Goal: Task Accomplishment & Management: Complete application form

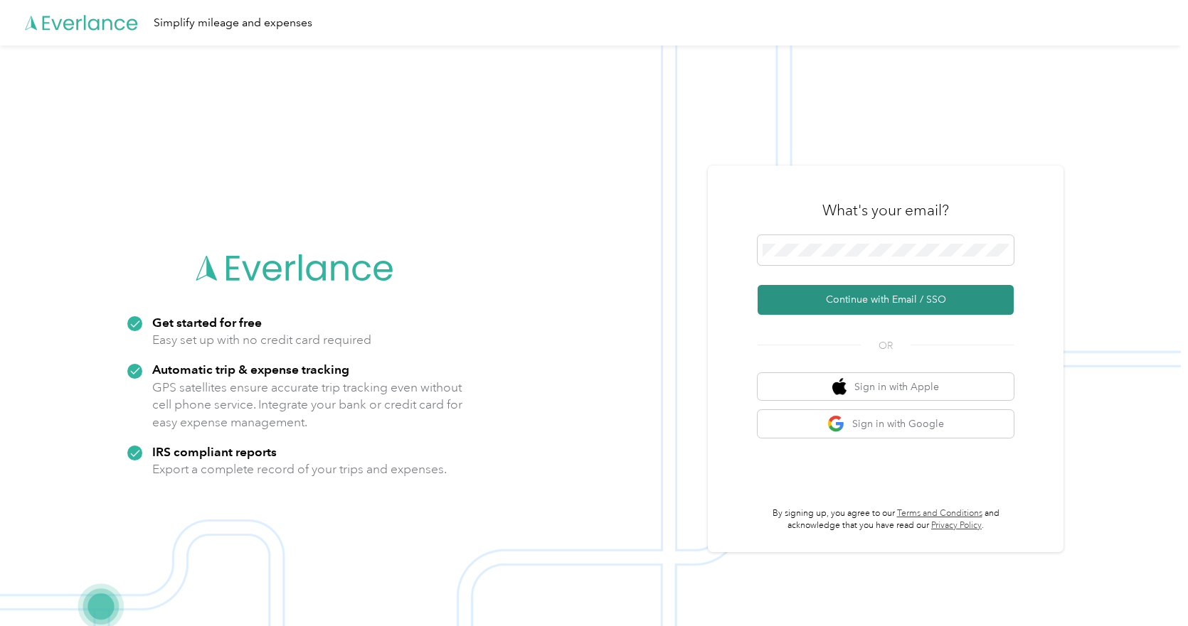
click at [870, 294] on button "Continue with Email / SSO" at bounding box center [885, 300] width 256 height 30
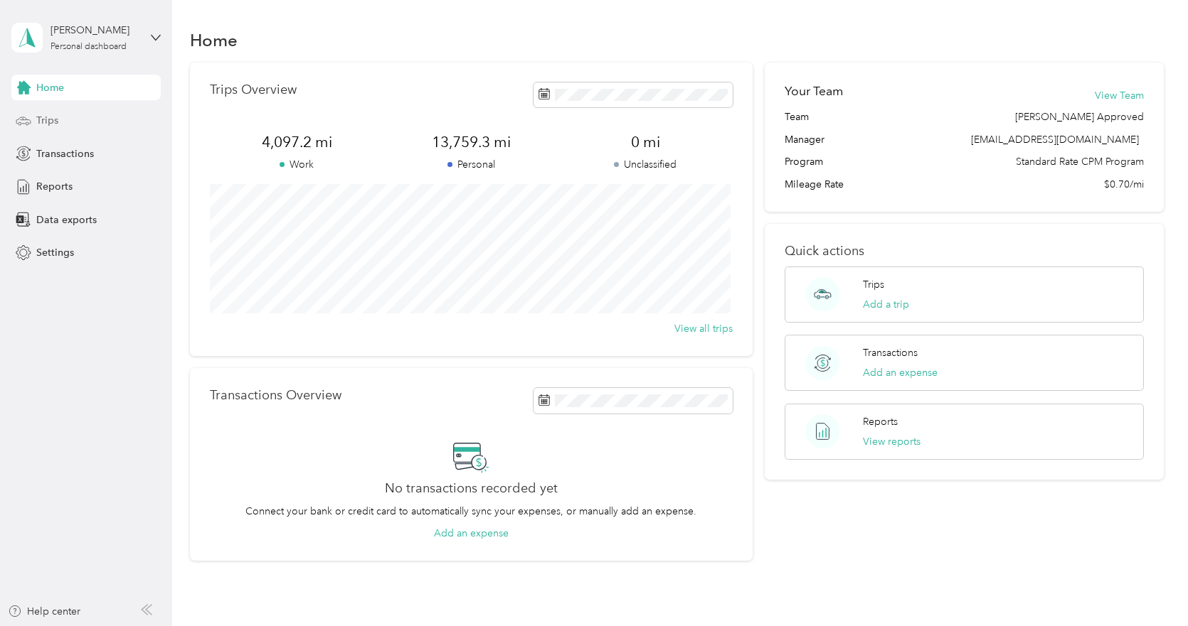
click at [40, 122] on span "Trips" at bounding box center [47, 120] width 22 height 15
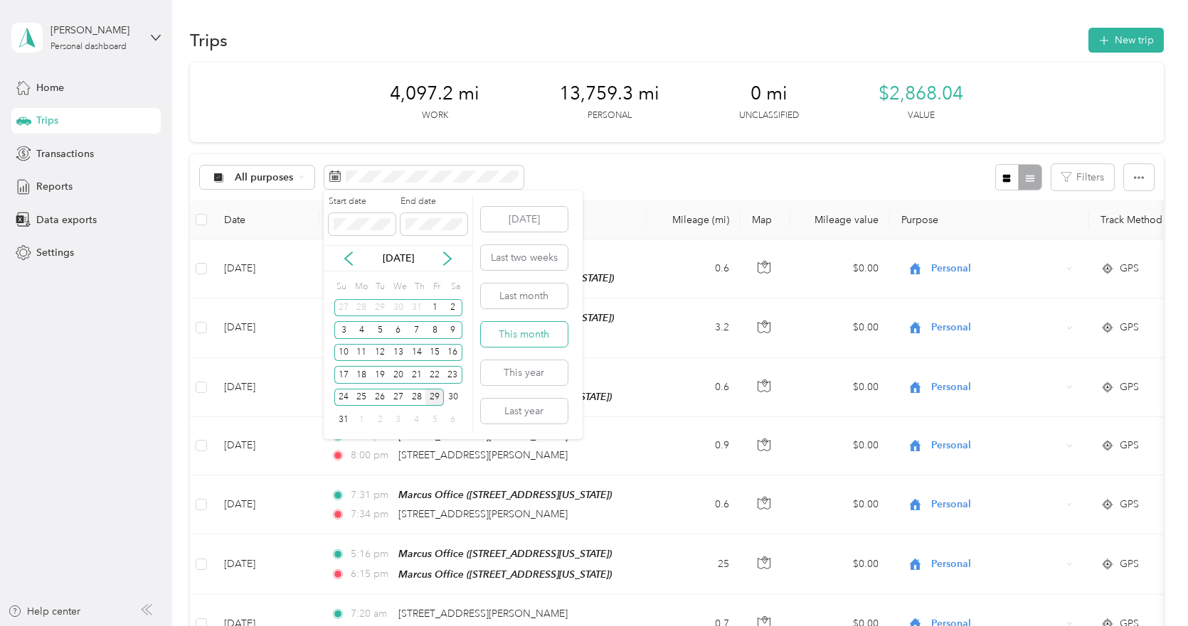
click at [512, 331] on button "This month" at bounding box center [524, 334] width 87 height 25
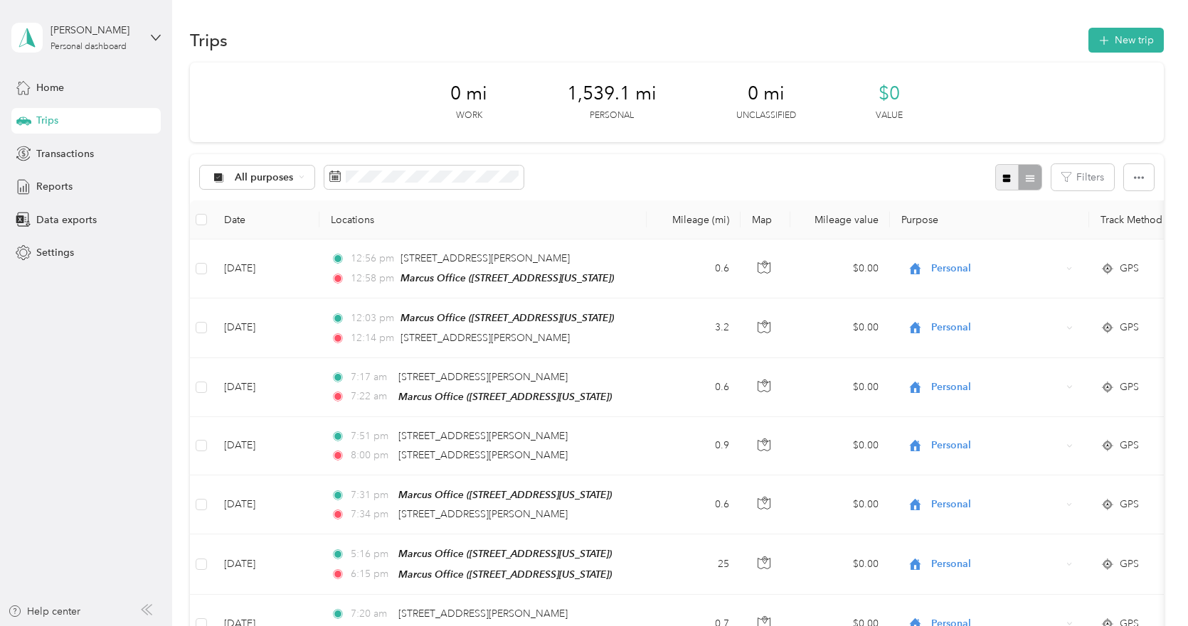
click at [1003, 175] on icon "button" at bounding box center [1007, 178] width 8 height 8
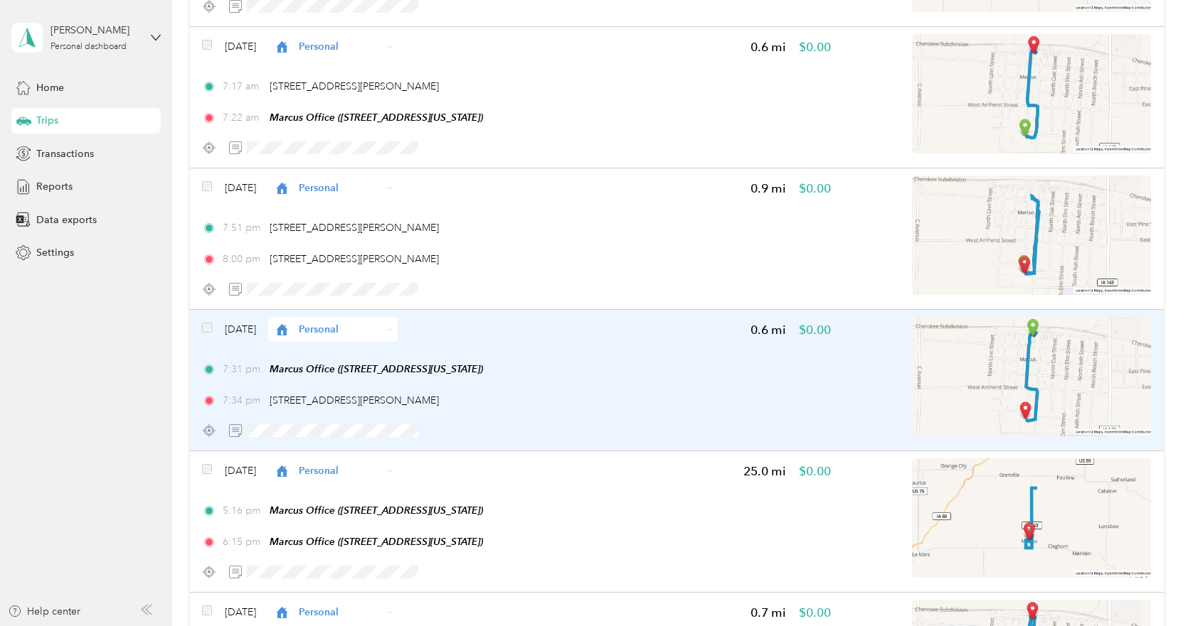
scroll to position [498, 0]
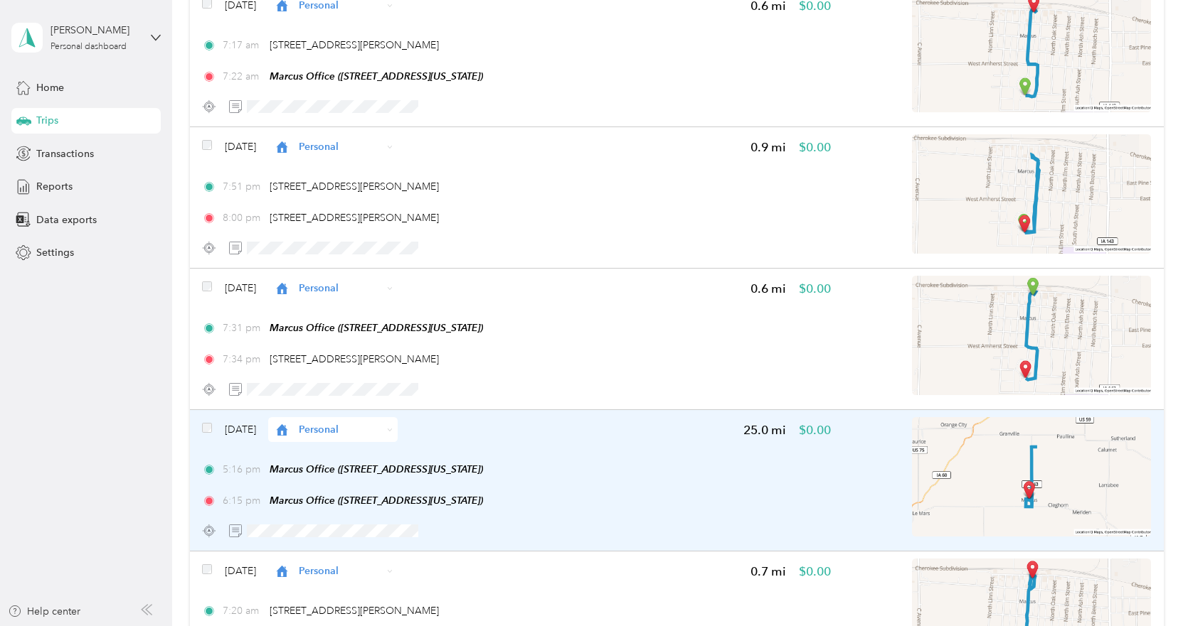
click at [393, 429] on icon at bounding box center [390, 430] width 6 height 6
click at [418, 460] on li "Cooperative Farmers Elevator (CFE)" at bounding box center [404, 456] width 214 height 25
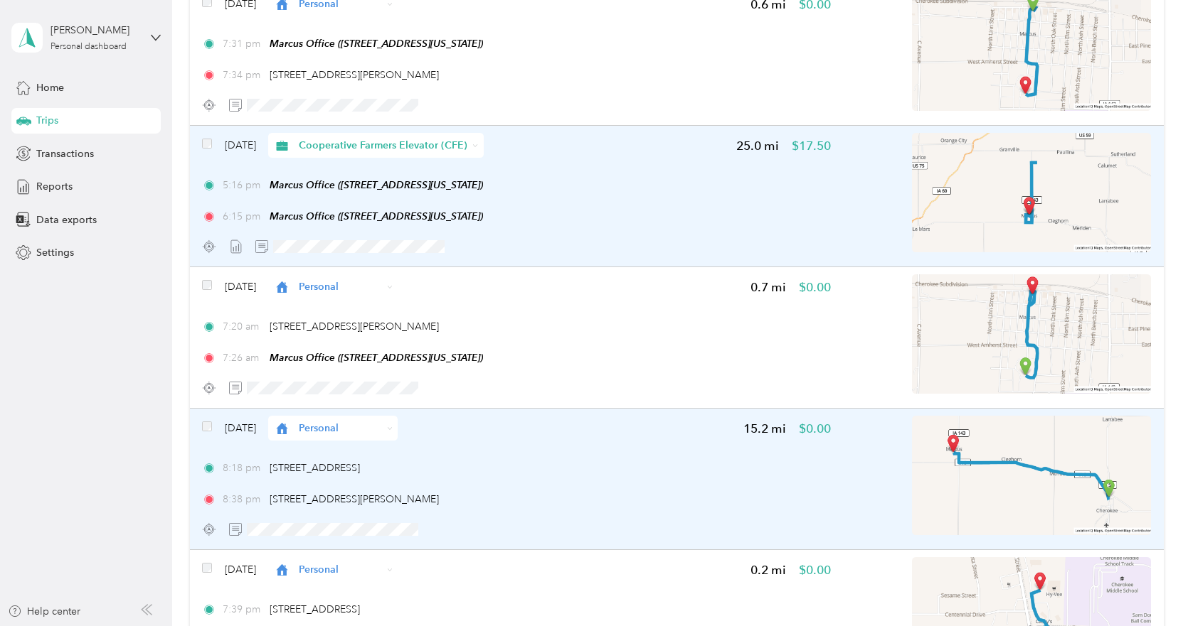
scroll to position [853, 0]
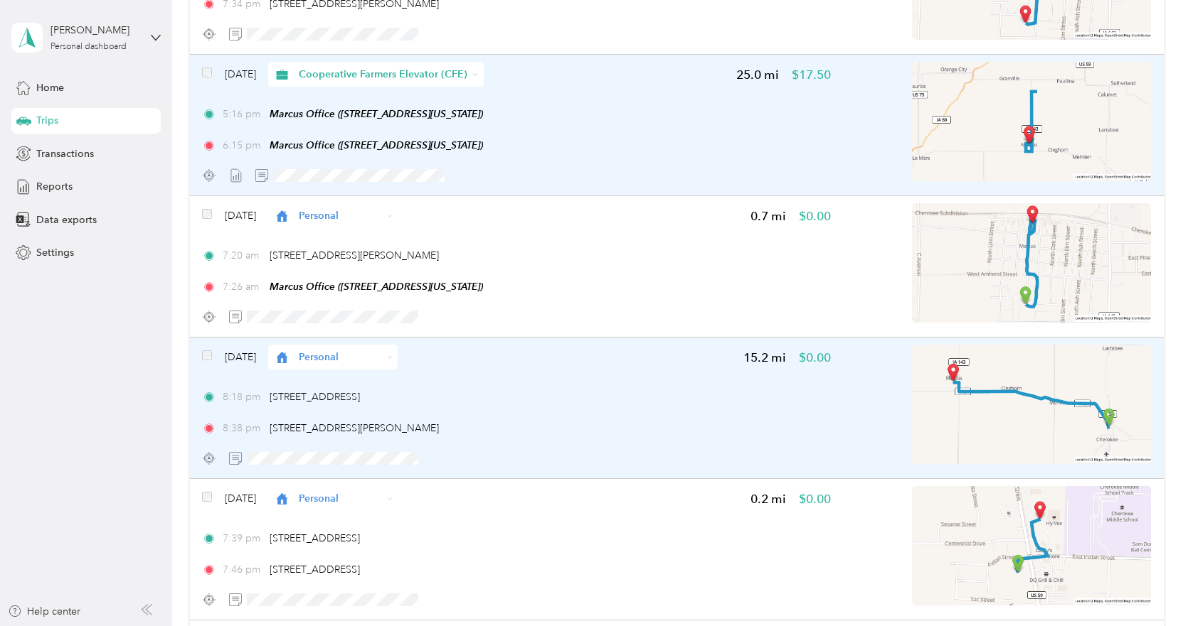
click at [393, 355] on icon at bounding box center [390, 358] width 6 height 6
click at [410, 378] on span "Cooperative Farmers Elevator (CFE)" at bounding box center [417, 383] width 169 height 15
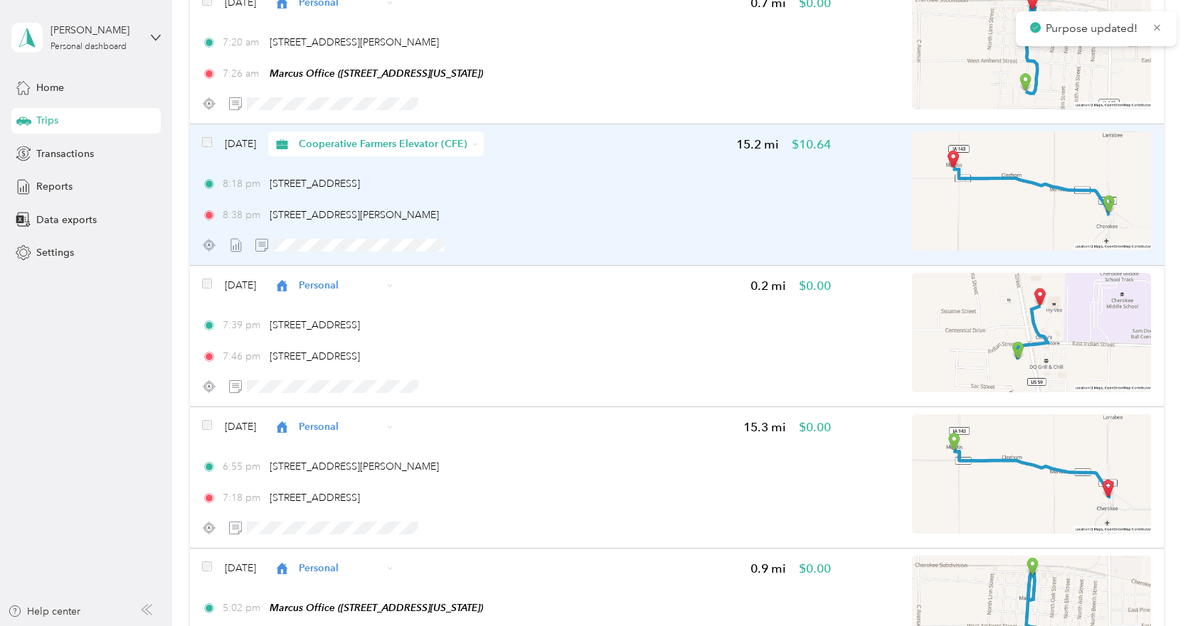
scroll to position [1138, 0]
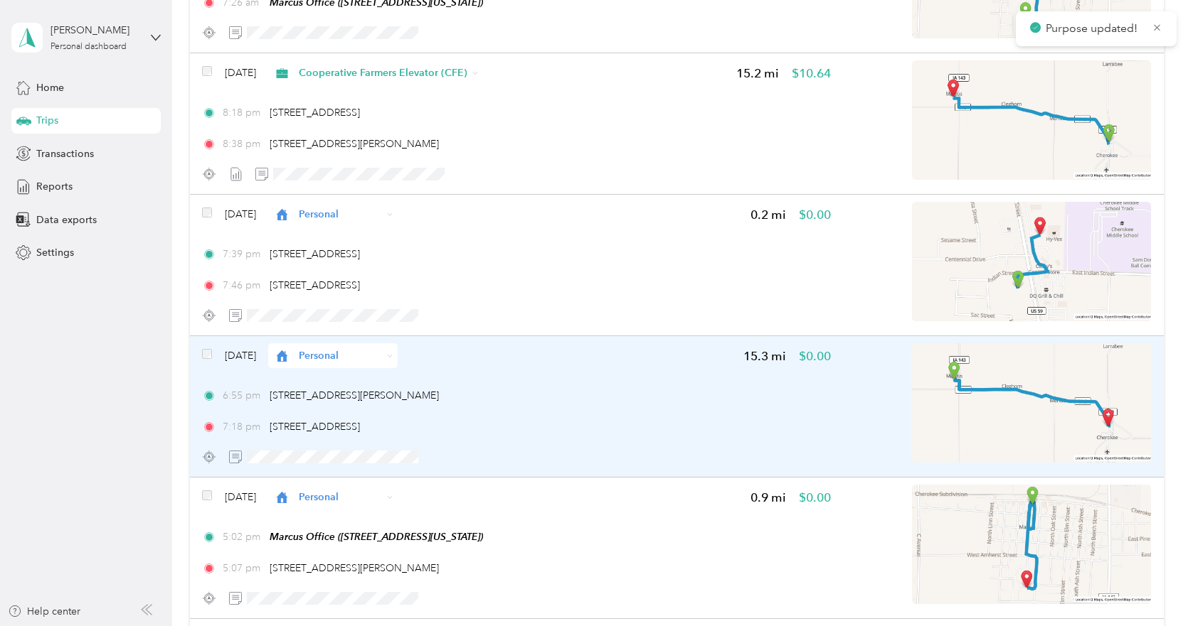
click at [393, 355] on icon at bounding box center [390, 356] width 6 height 6
click at [411, 382] on span "Cooperative Farmers Elevator (CFE)" at bounding box center [417, 382] width 169 height 15
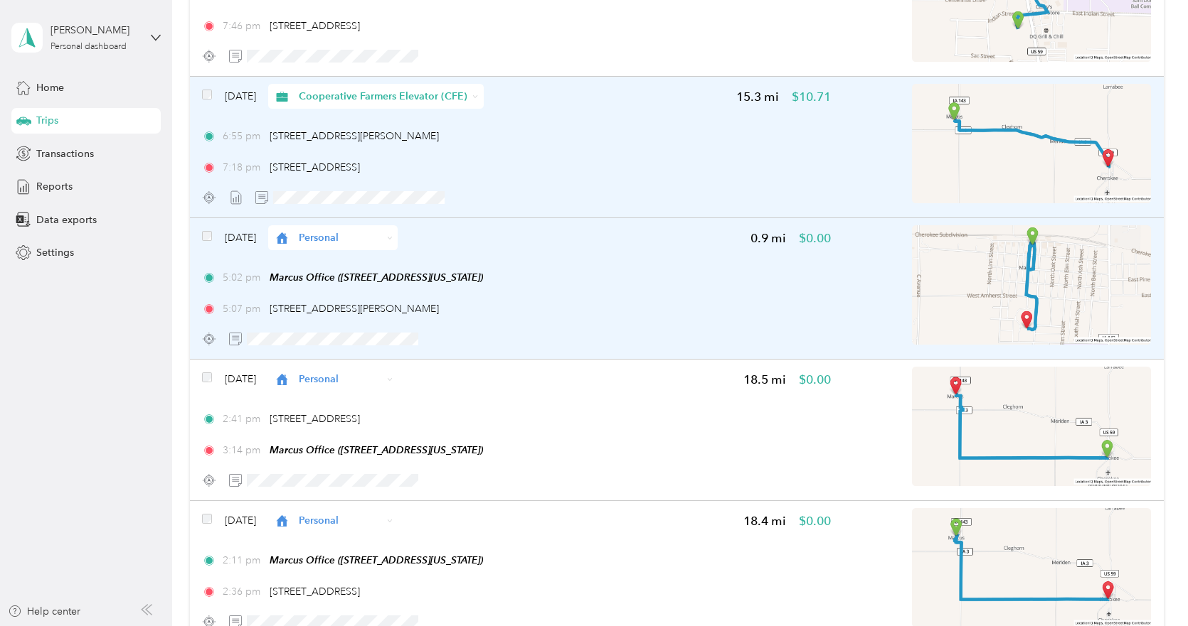
scroll to position [1422, 0]
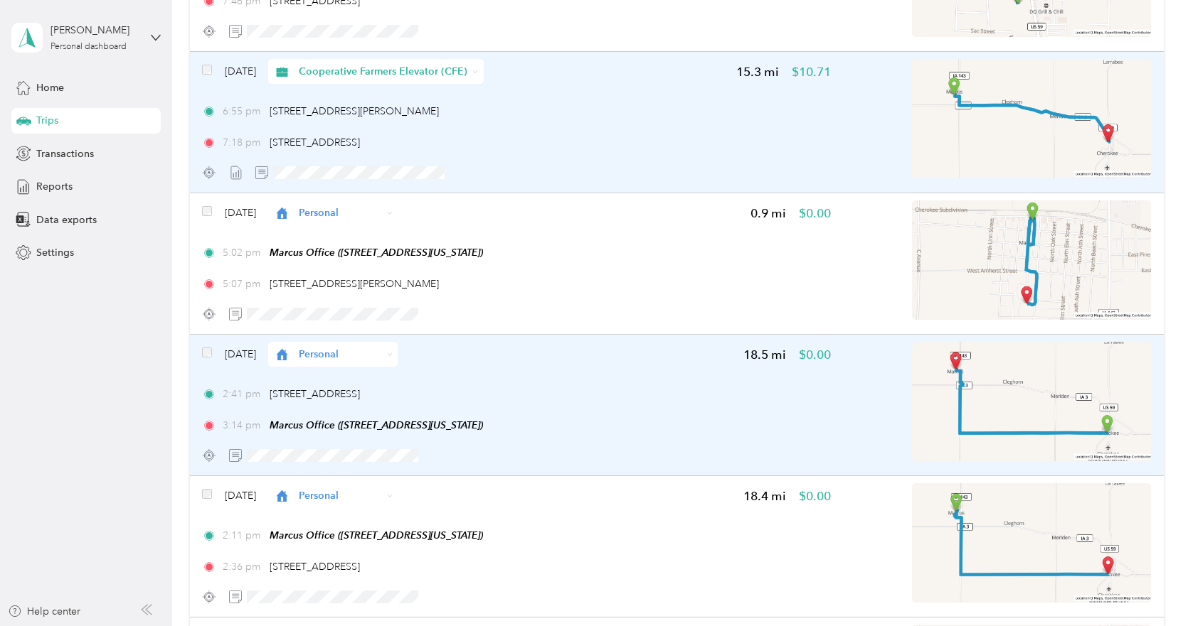
click at [398, 358] on div "Personal" at bounding box center [332, 354] width 129 height 25
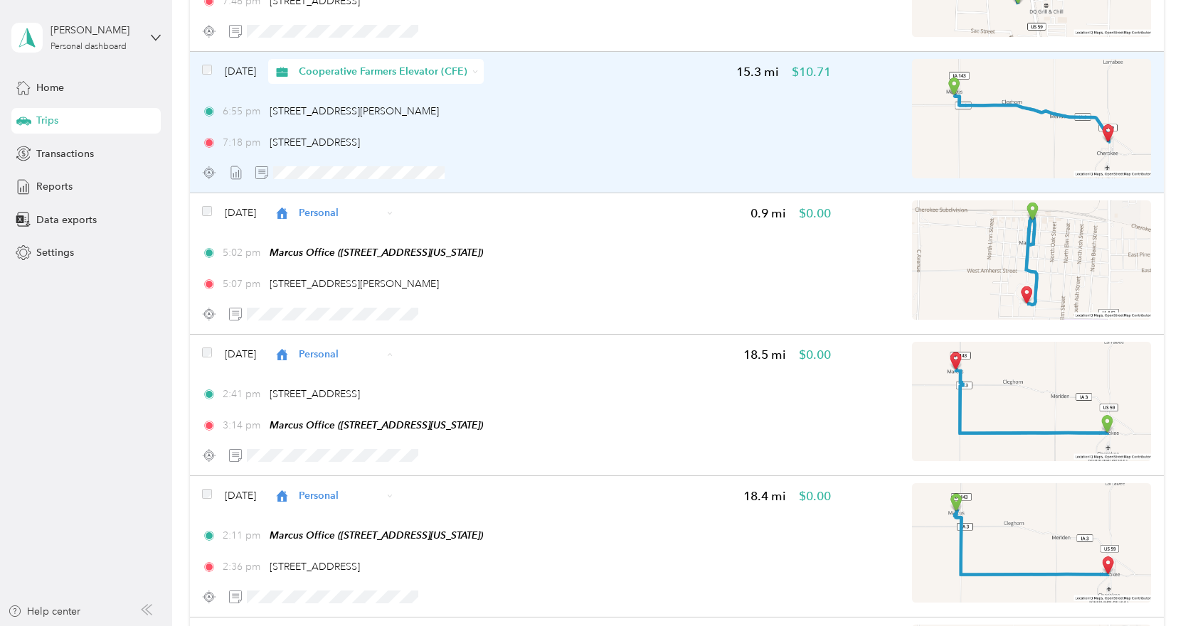
click at [415, 371] on li "Cooperative Farmers Elevator (CFE)" at bounding box center [404, 380] width 214 height 25
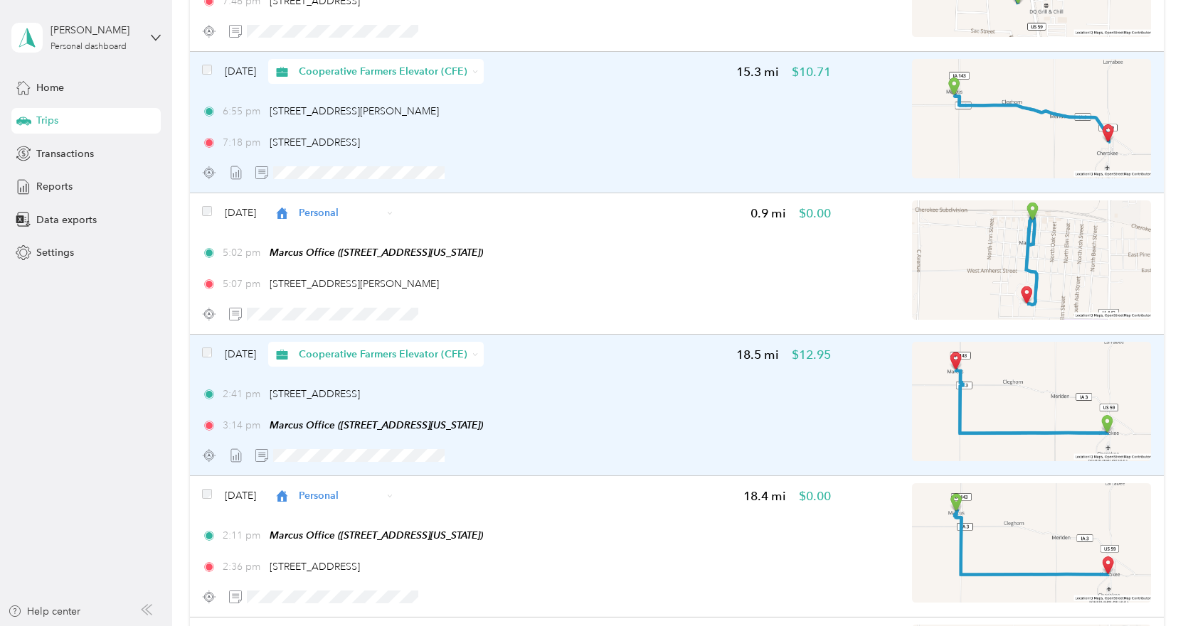
click at [479, 353] on icon at bounding box center [475, 355] width 6 height 6
click at [353, 402] on span "Personal" at bounding box center [426, 405] width 186 height 15
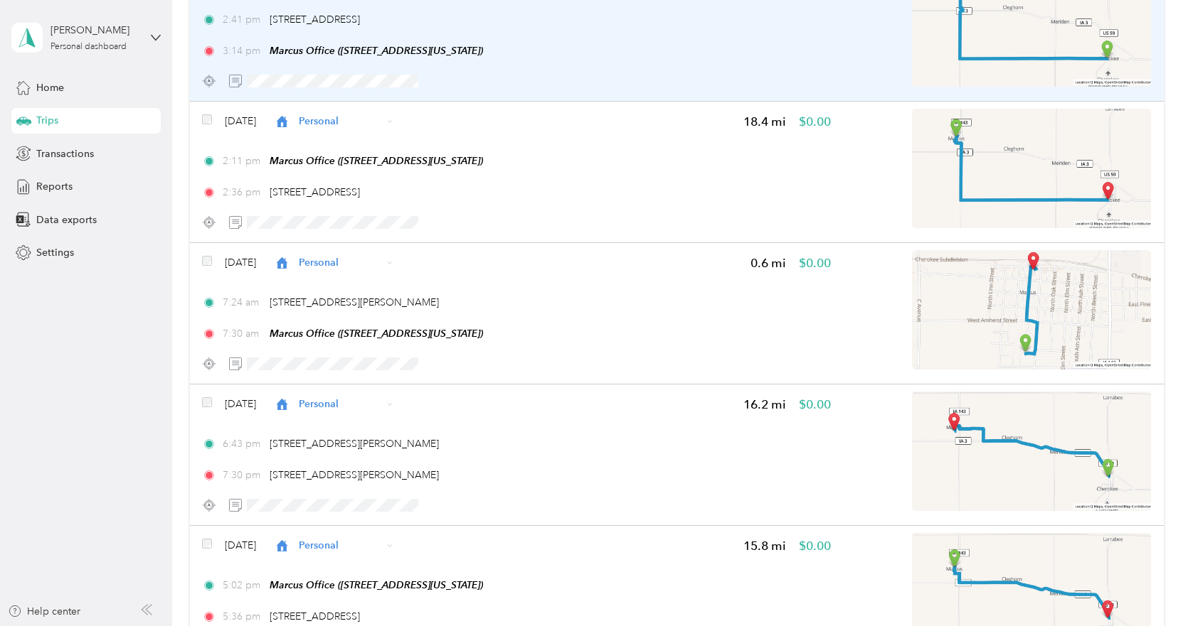
scroll to position [1849, 0]
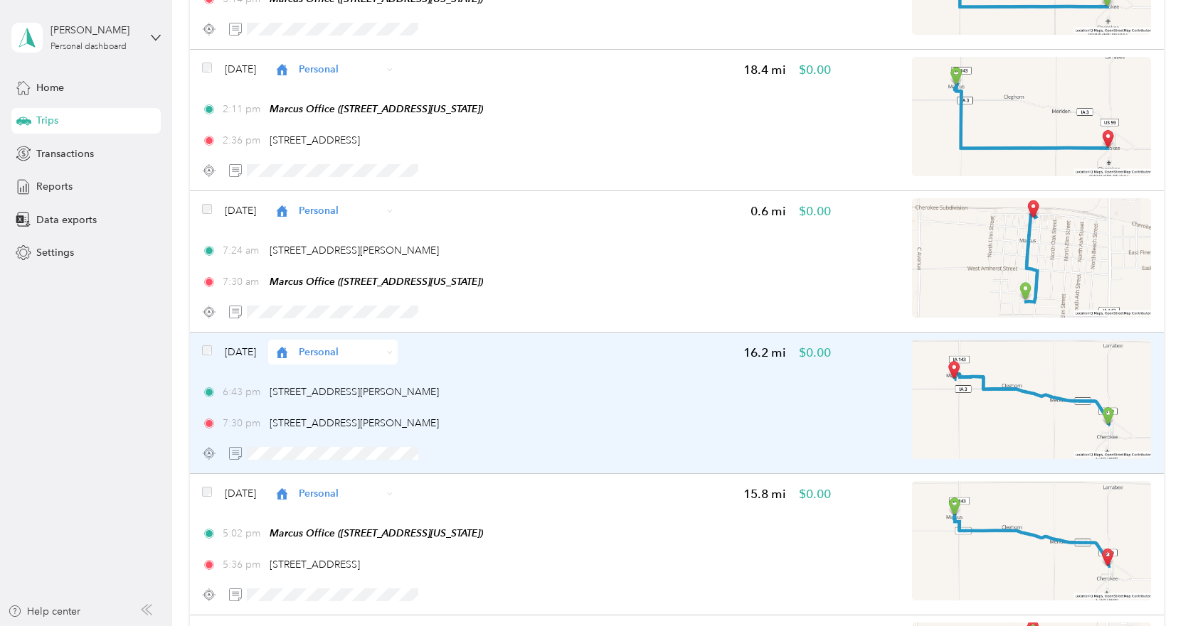
click at [393, 355] on icon at bounding box center [390, 353] width 6 height 6
click at [412, 378] on span "Cooperative Farmers Elevator (CFE)" at bounding box center [417, 378] width 169 height 15
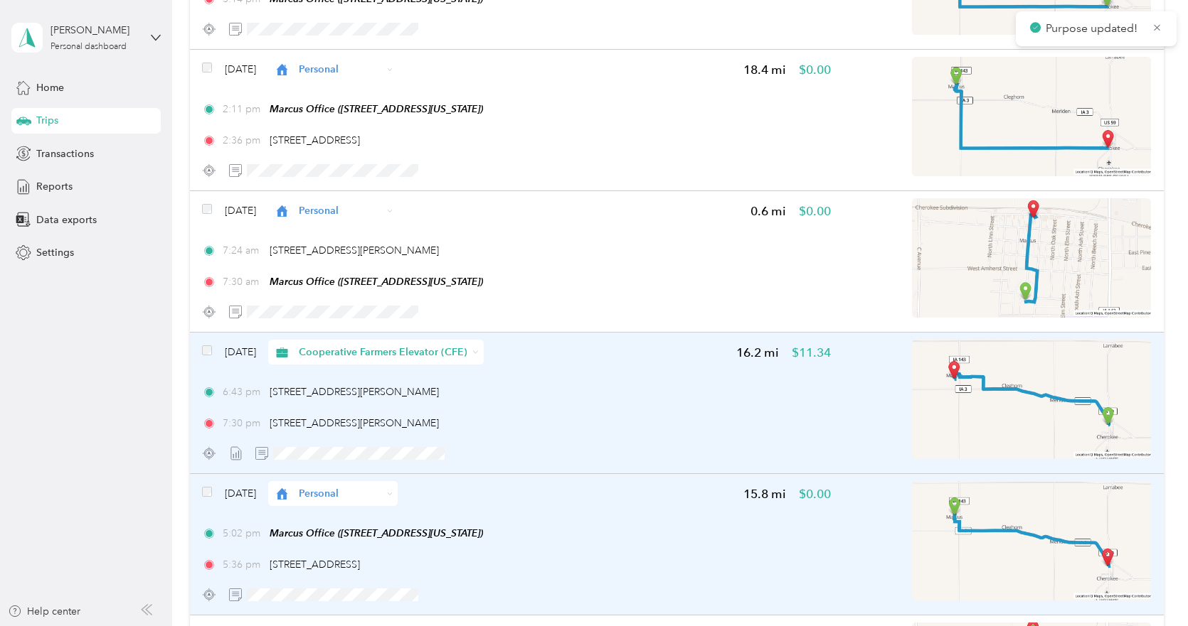
click at [393, 491] on icon at bounding box center [390, 494] width 6 height 6
click at [398, 515] on span "Cooperative Farmers Elevator (CFE)" at bounding box center [417, 520] width 169 height 15
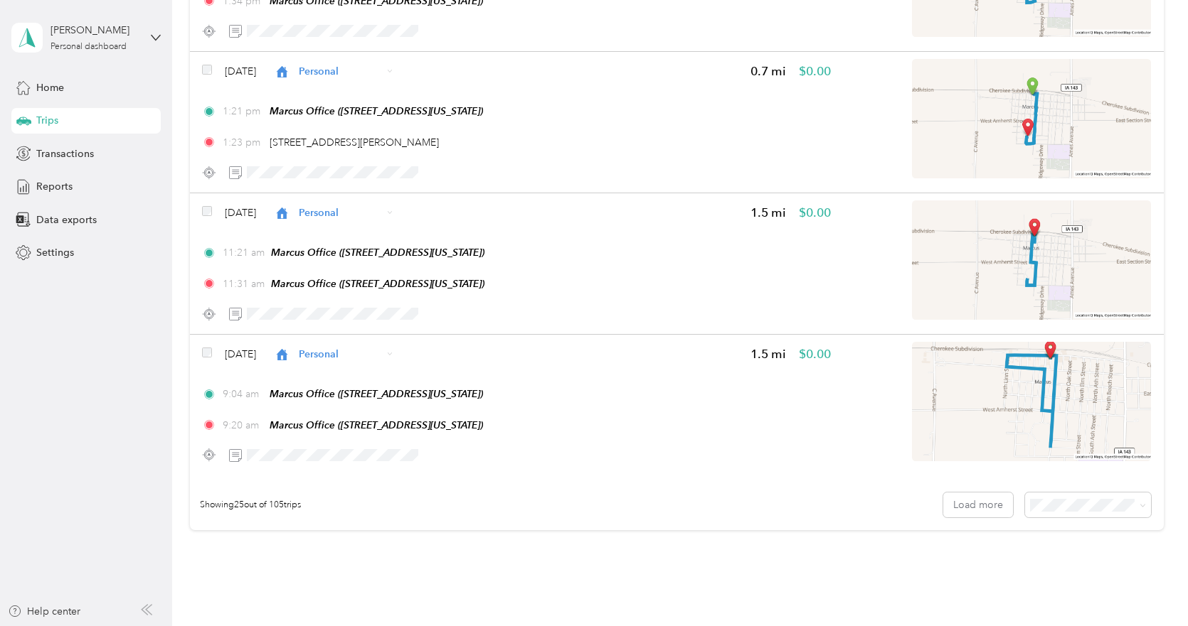
scroll to position [3271, 0]
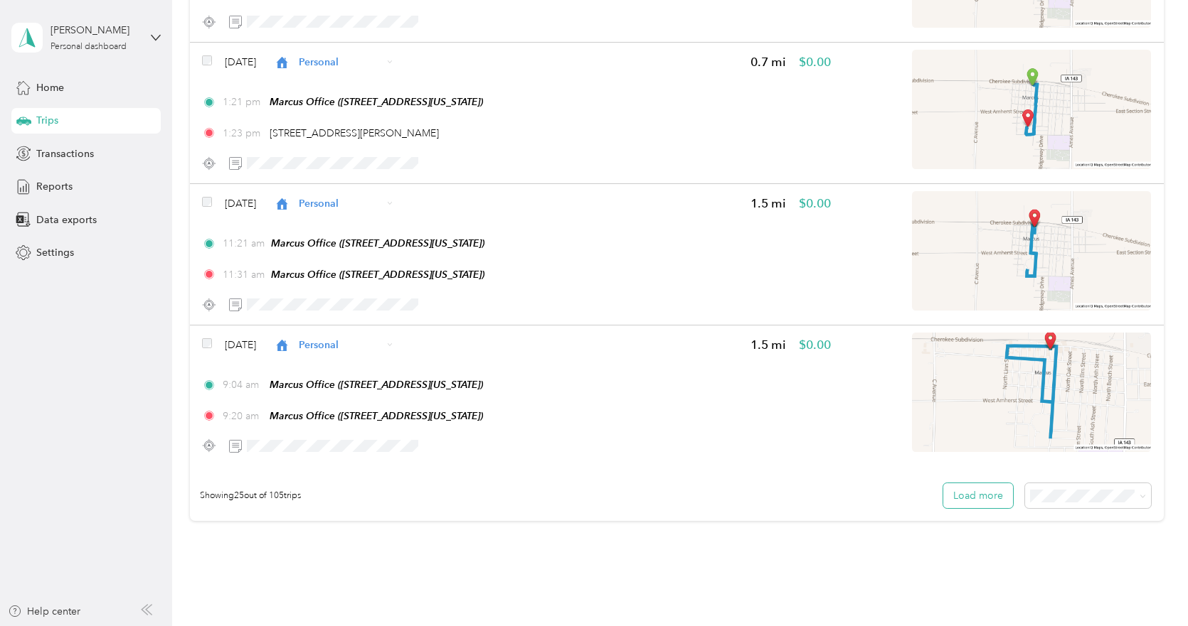
click at [952, 494] on button "Load more" at bounding box center [978, 496] width 70 height 25
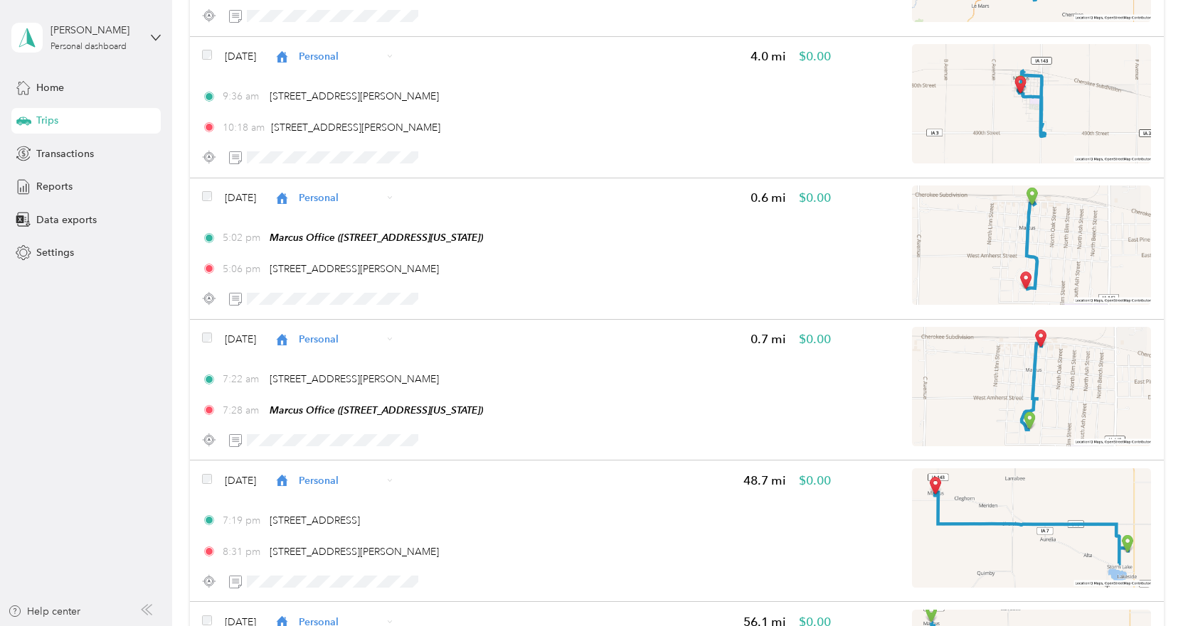
scroll to position [4480, 0]
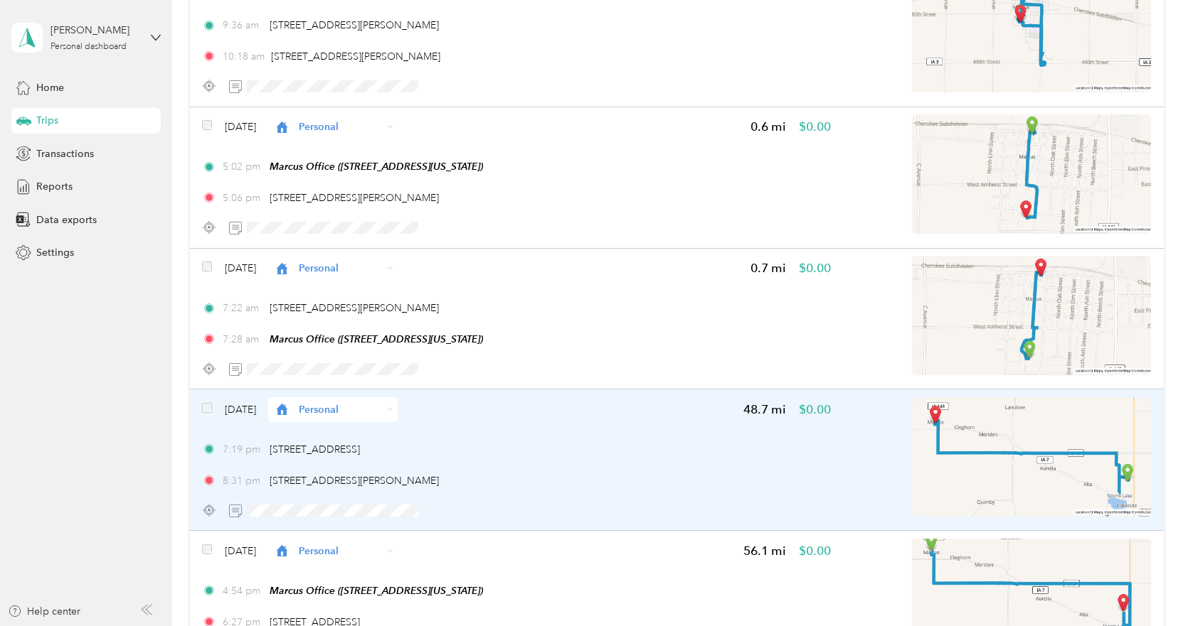
click at [393, 412] on icon at bounding box center [390, 410] width 6 height 6
click at [404, 434] on span "Cooperative Farmers Elevator (CFE)" at bounding box center [417, 436] width 169 height 15
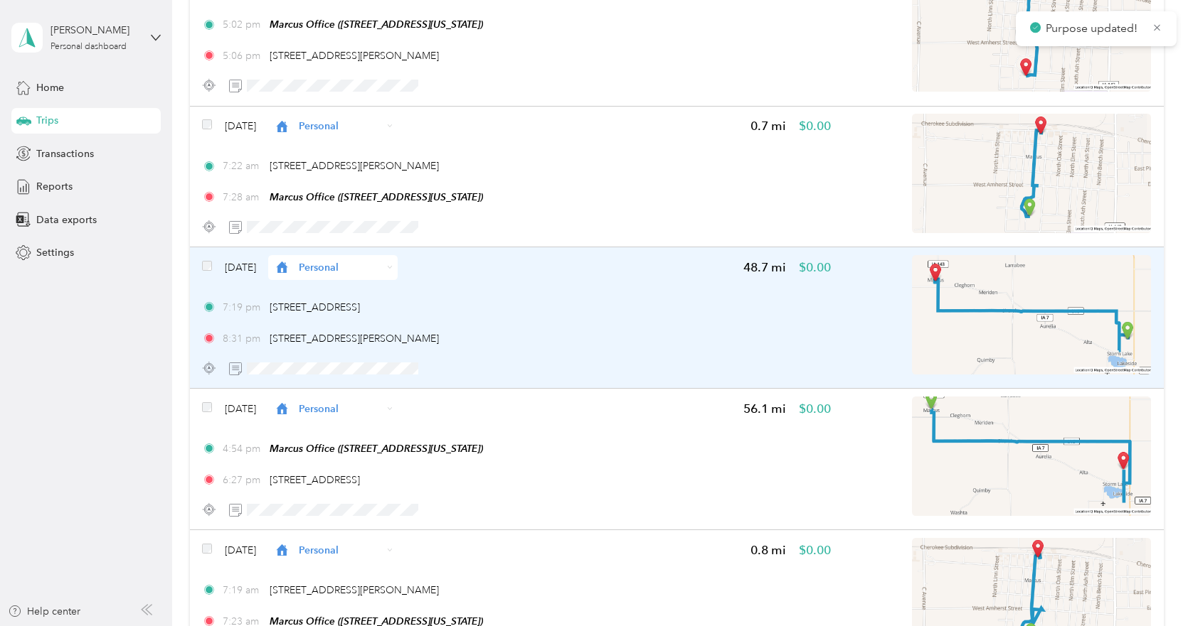
scroll to position [4693, 0]
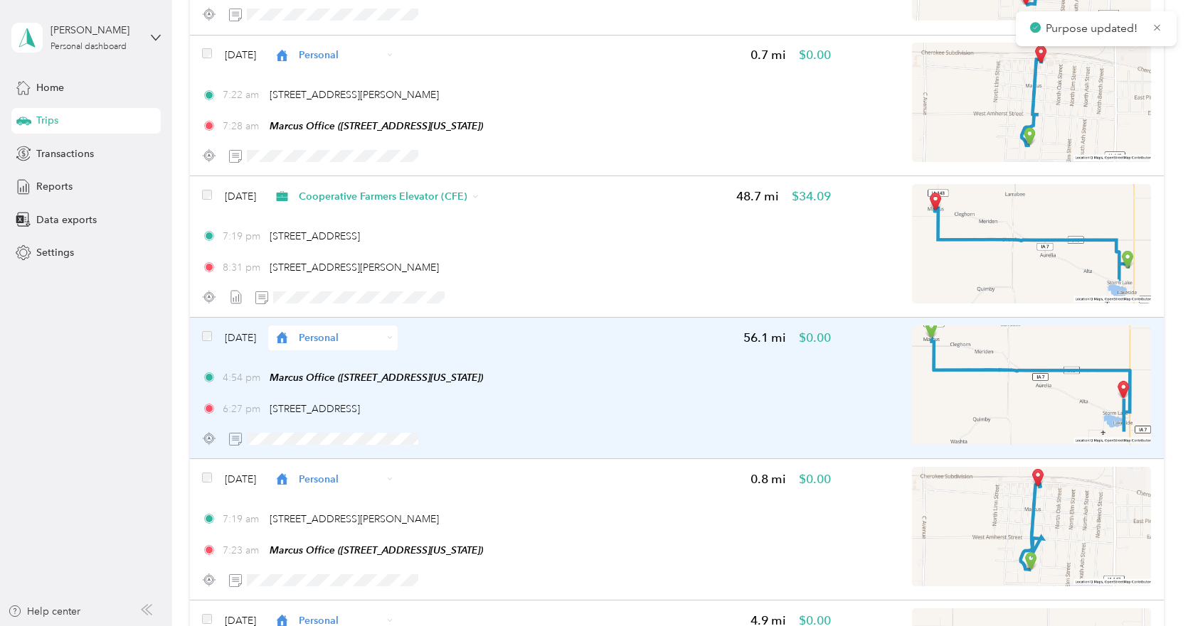
click at [398, 336] on div "Personal" at bounding box center [332, 338] width 129 height 25
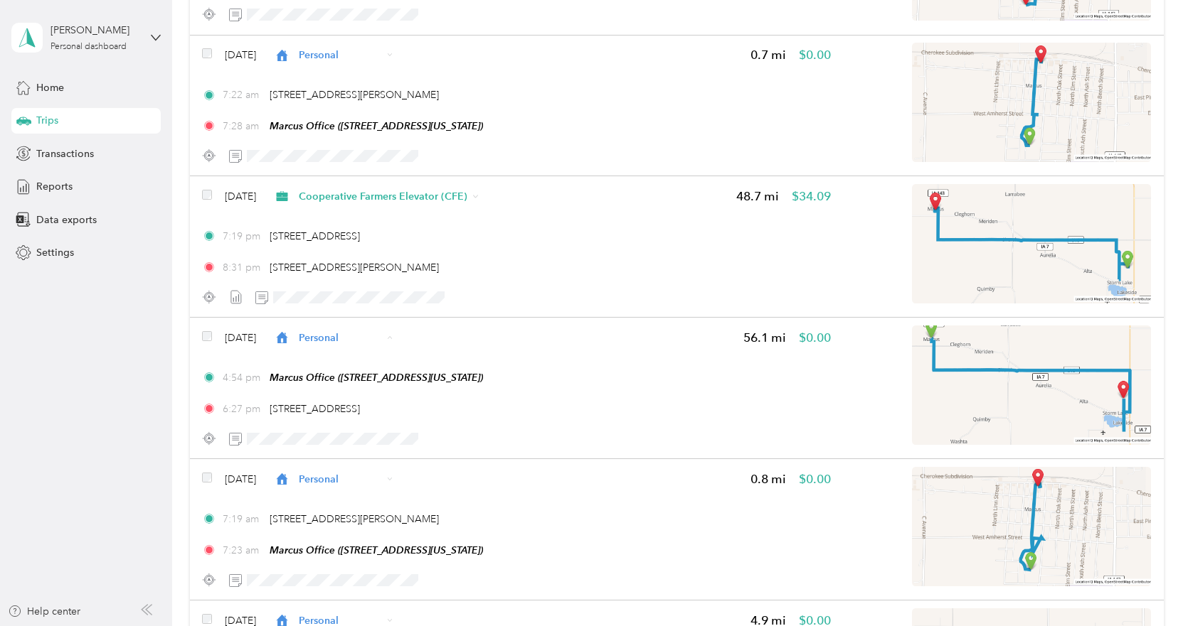
click at [410, 363] on span "Cooperative Farmers Elevator (CFE)" at bounding box center [417, 364] width 169 height 15
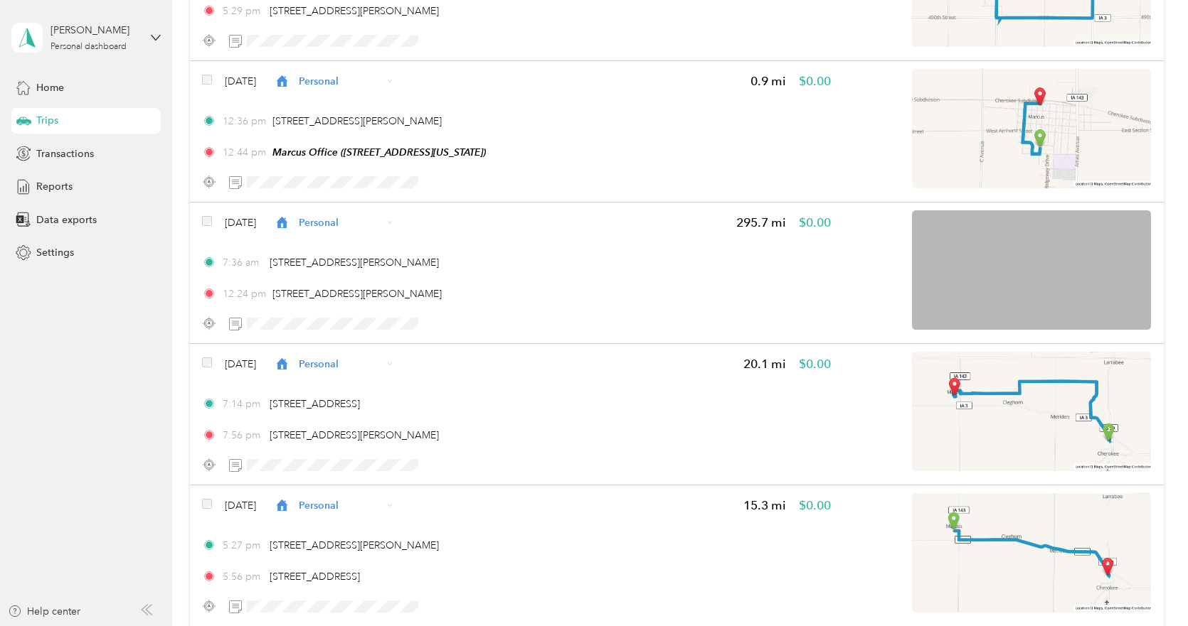
scroll to position [5547, 0]
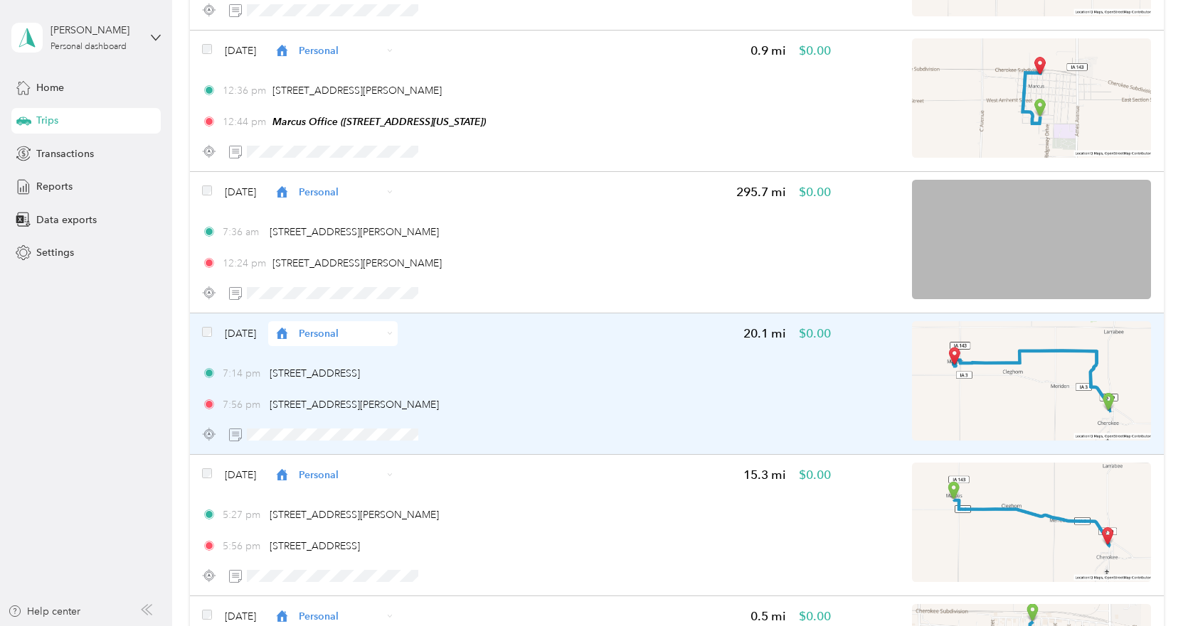
click at [393, 333] on icon at bounding box center [390, 334] width 6 height 6
click at [407, 359] on span "Cooperative Farmers Elevator (CFE)" at bounding box center [417, 360] width 169 height 15
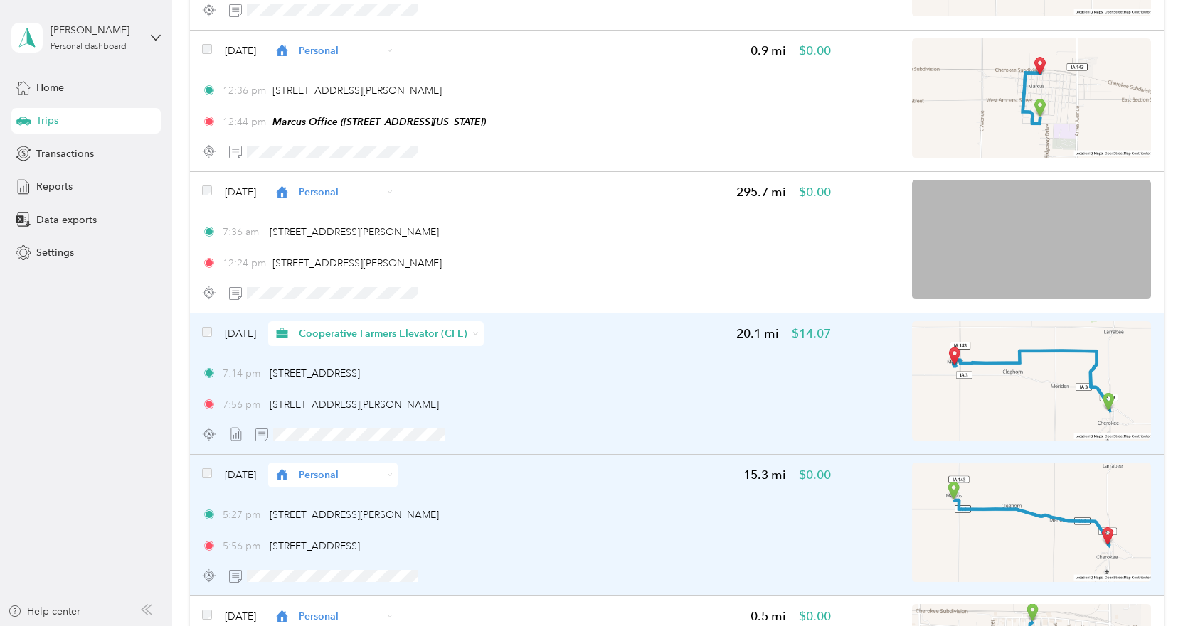
click at [393, 474] on icon at bounding box center [390, 475] width 6 height 6
click at [413, 501] on span "Cooperative Farmers Elevator (CFE)" at bounding box center [417, 501] width 169 height 15
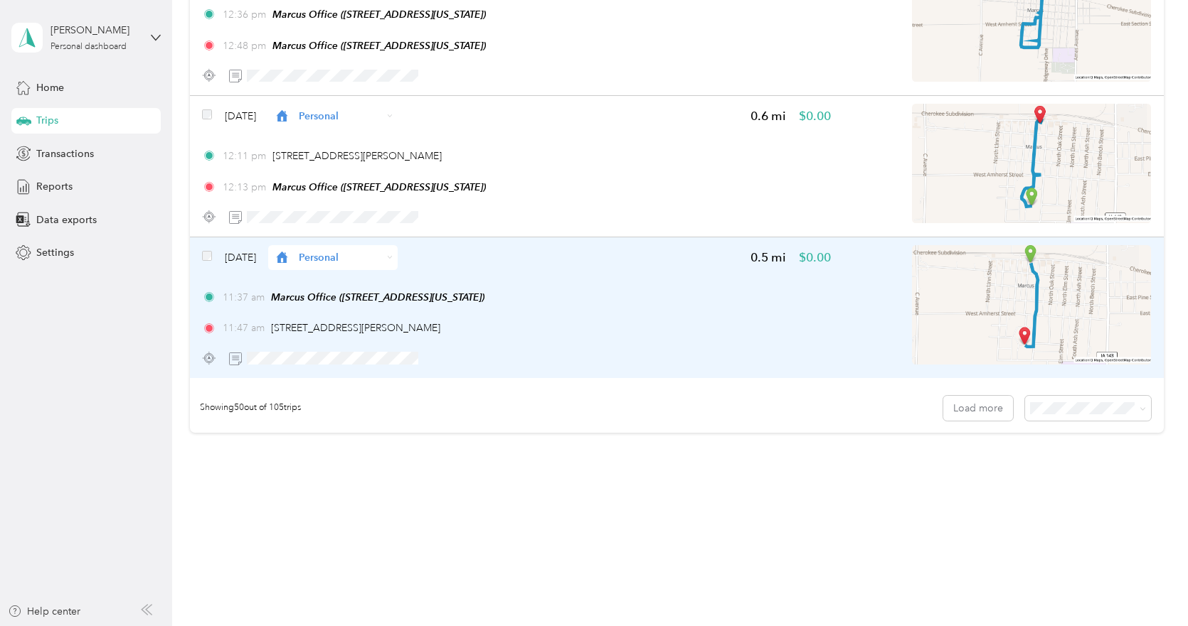
scroll to position [6898, 0]
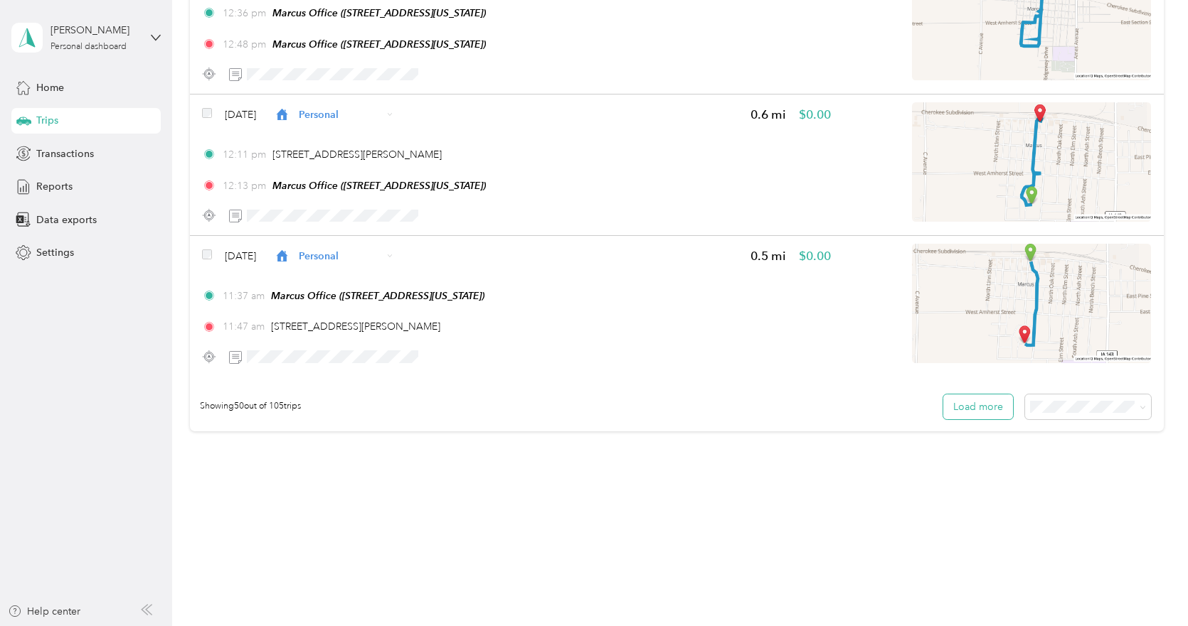
click at [973, 398] on button "Load more" at bounding box center [978, 407] width 70 height 25
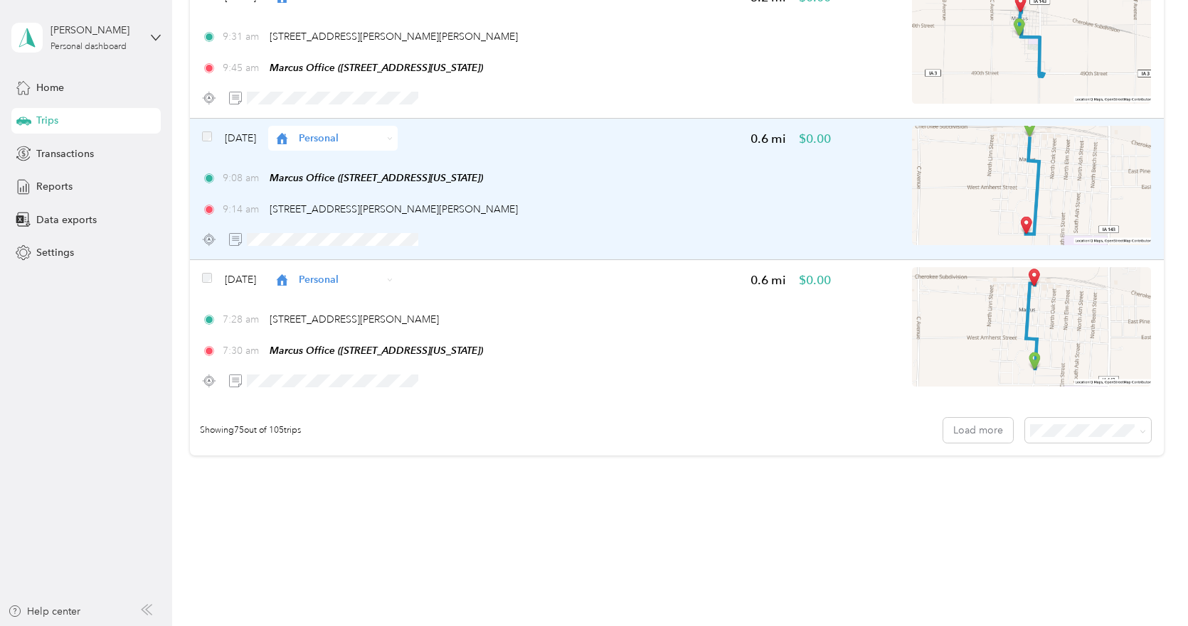
scroll to position [10437, 0]
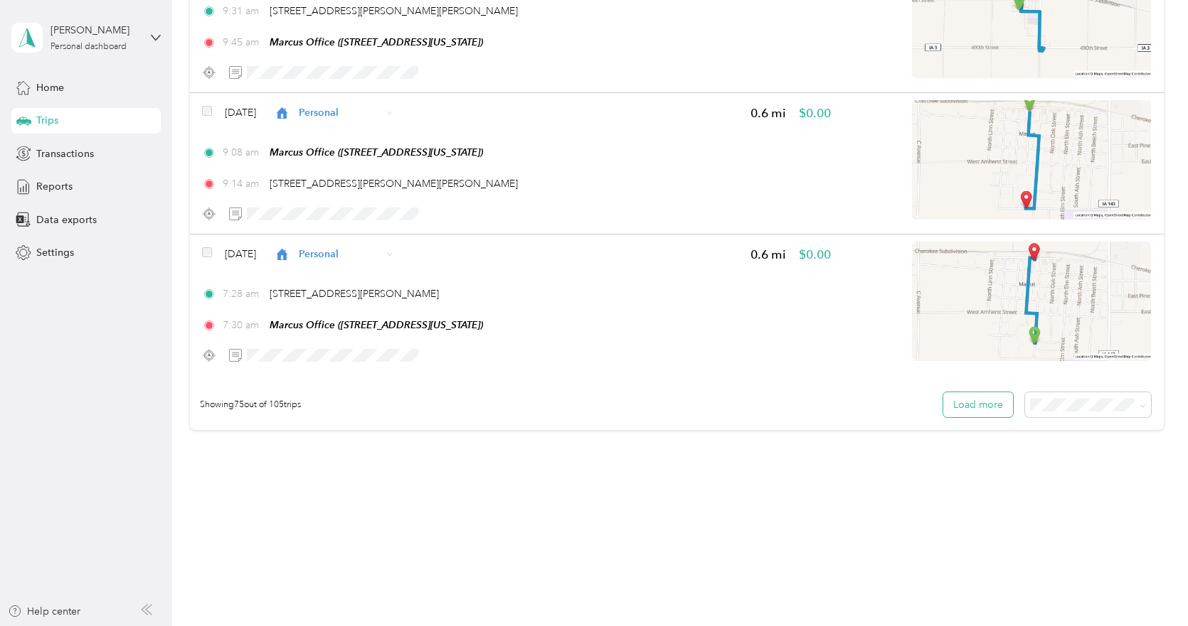
click at [954, 400] on button "Load more" at bounding box center [978, 405] width 70 height 25
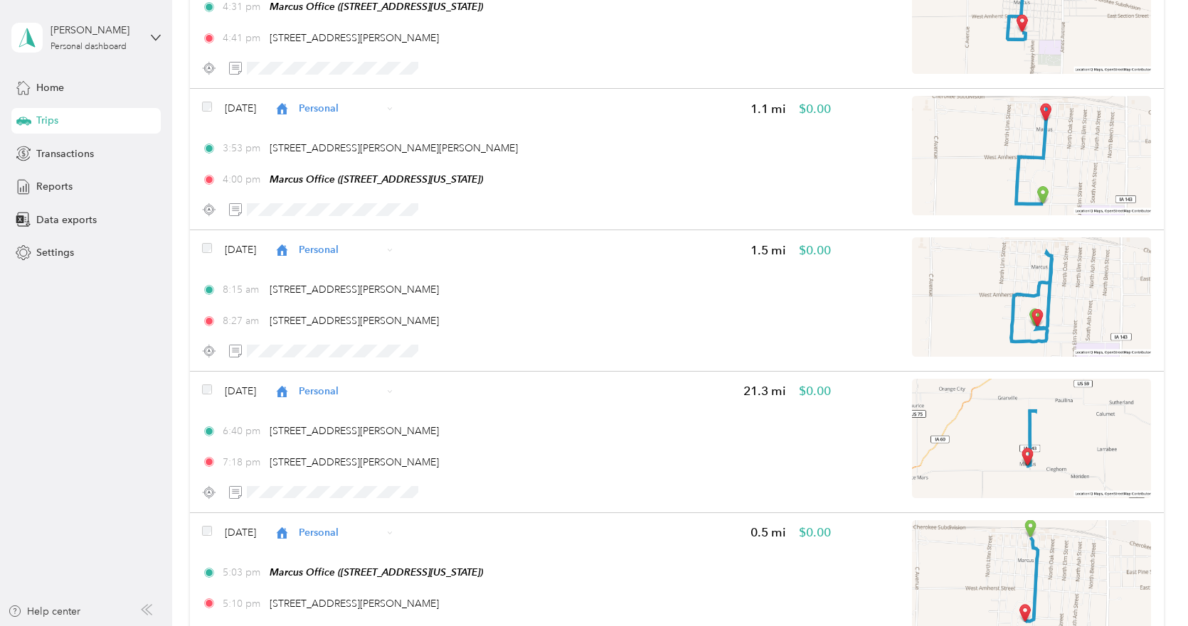
scroll to position [11361, 0]
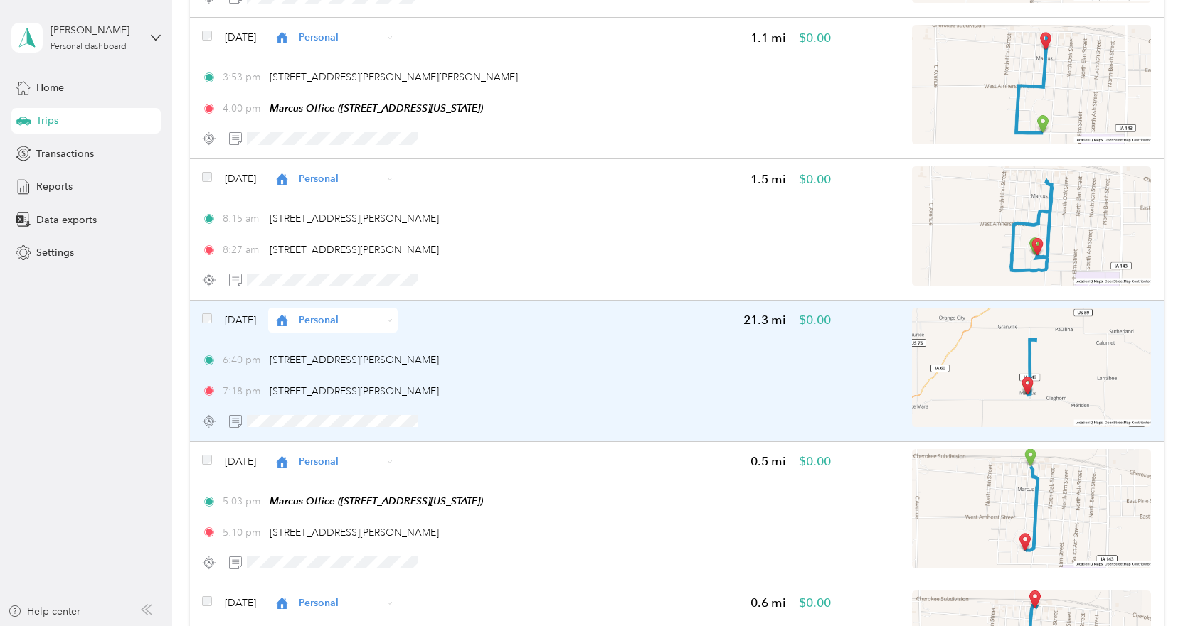
click at [382, 319] on span "Personal" at bounding box center [340, 320] width 83 height 15
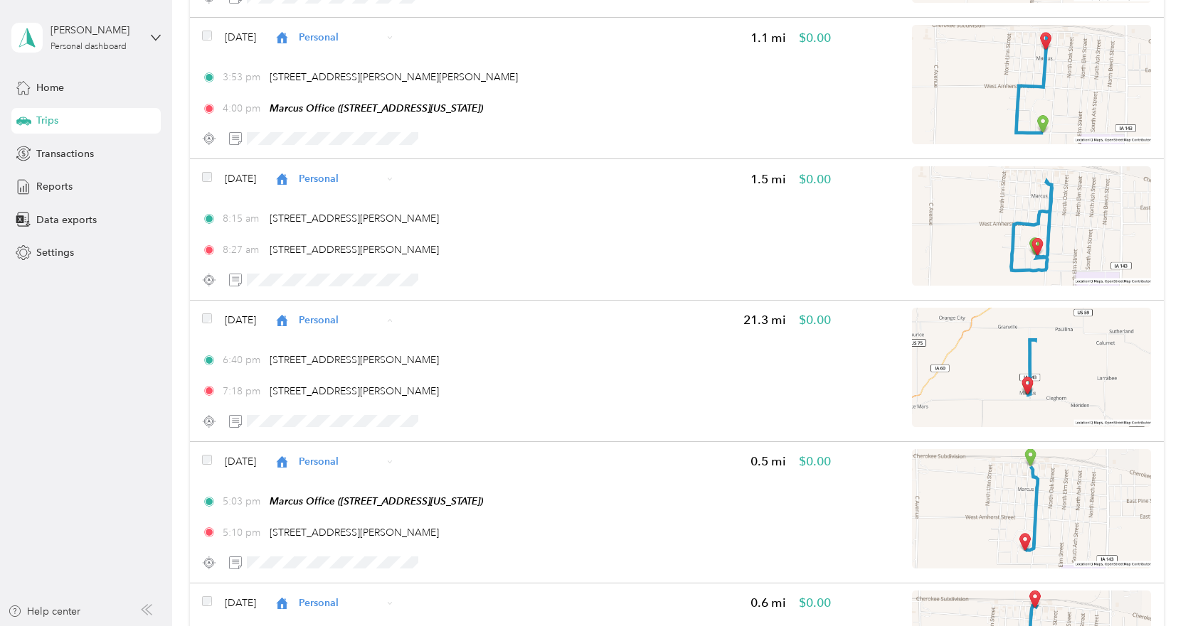
click at [390, 348] on span "Cooperative Farmers Elevator (CFE)" at bounding box center [411, 346] width 169 height 15
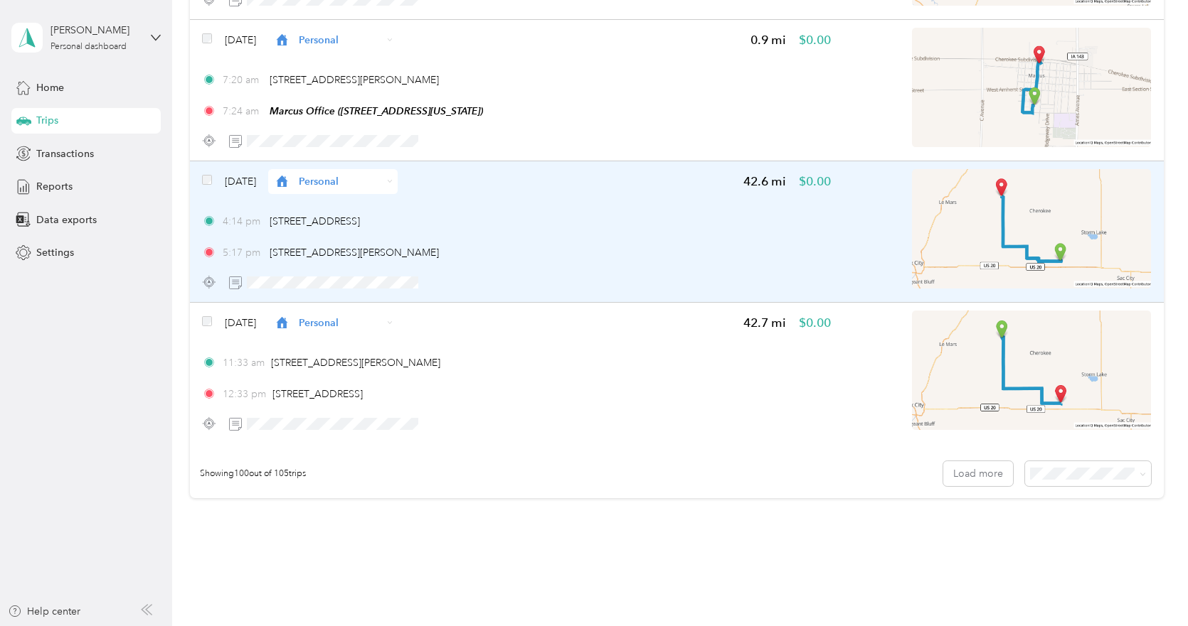
scroll to position [13921, 0]
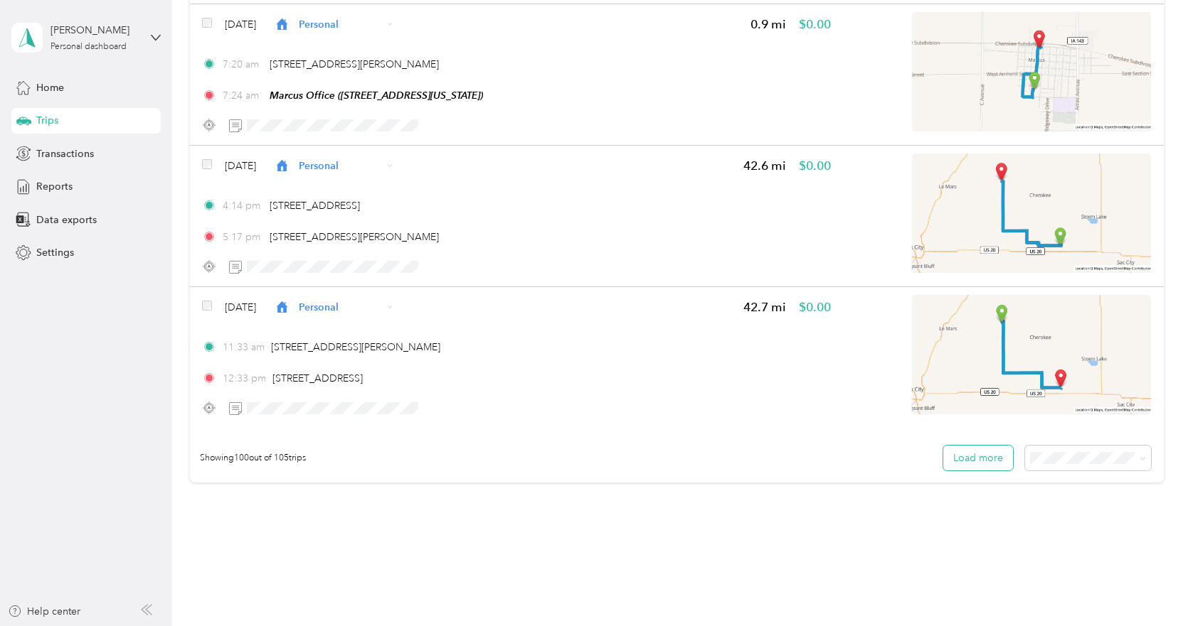
click at [969, 458] on button "Load more" at bounding box center [978, 458] width 70 height 25
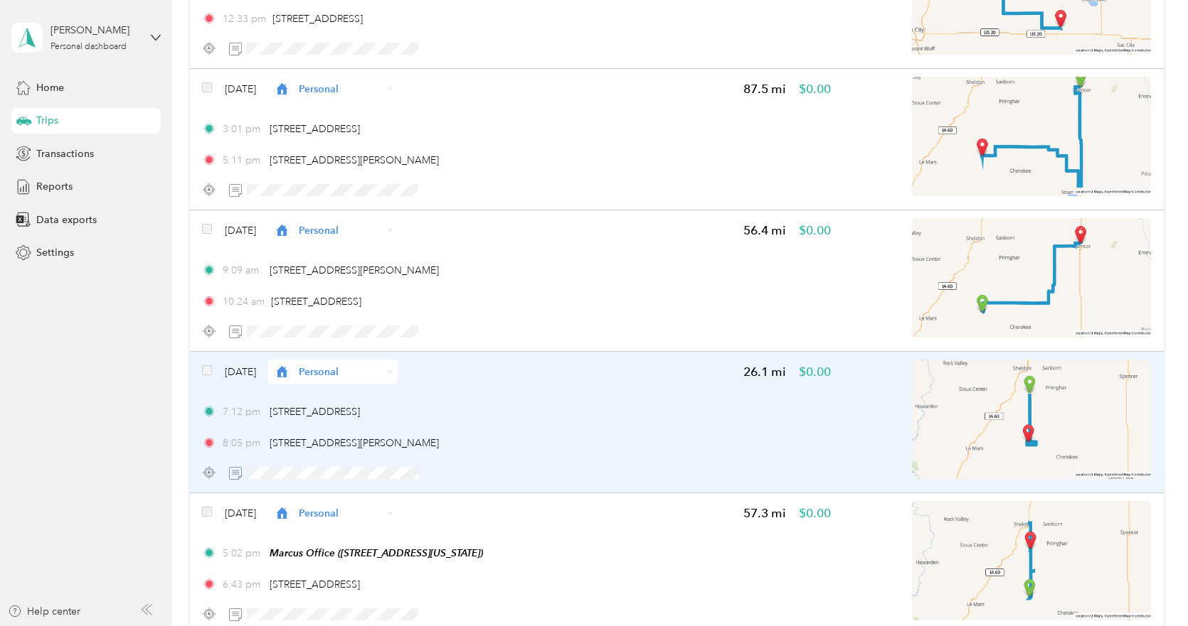
scroll to position [14348, 0]
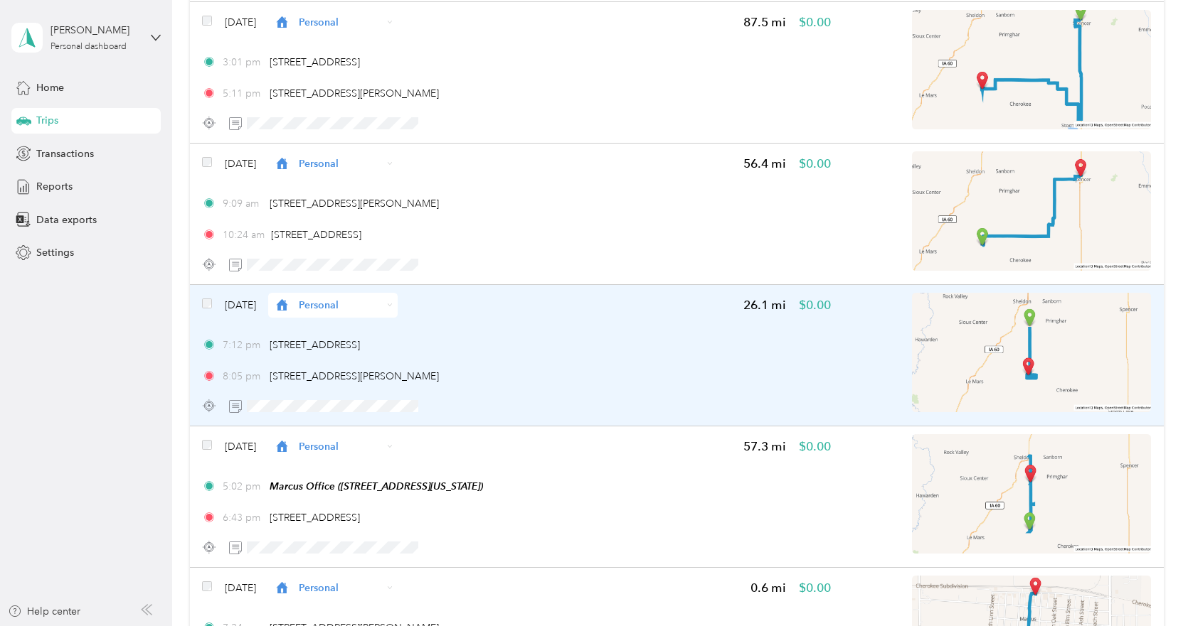
click at [393, 302] on icon at bounding box center [390, 305] width 6 height 6
click at [405, 329] on span "Cooperative Farmers Elevator (CFE)" at bounding box center [411, 331] width 169 height 15
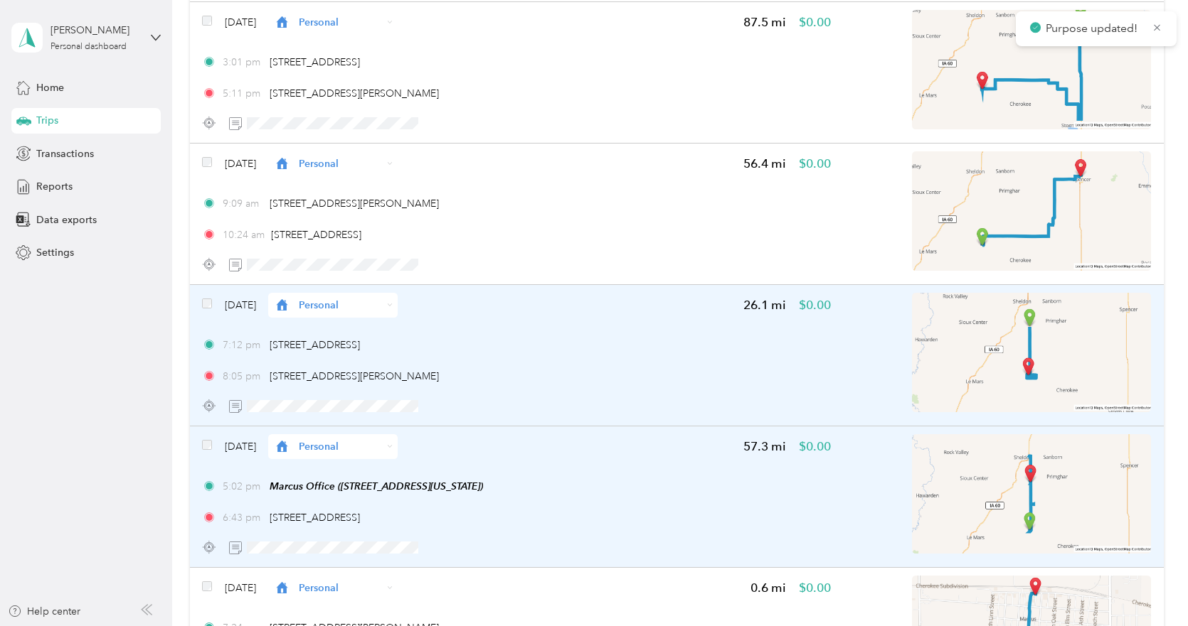
click at [382, 442] on span "Personal" at bounding box center [340, 446] width 83 height 15
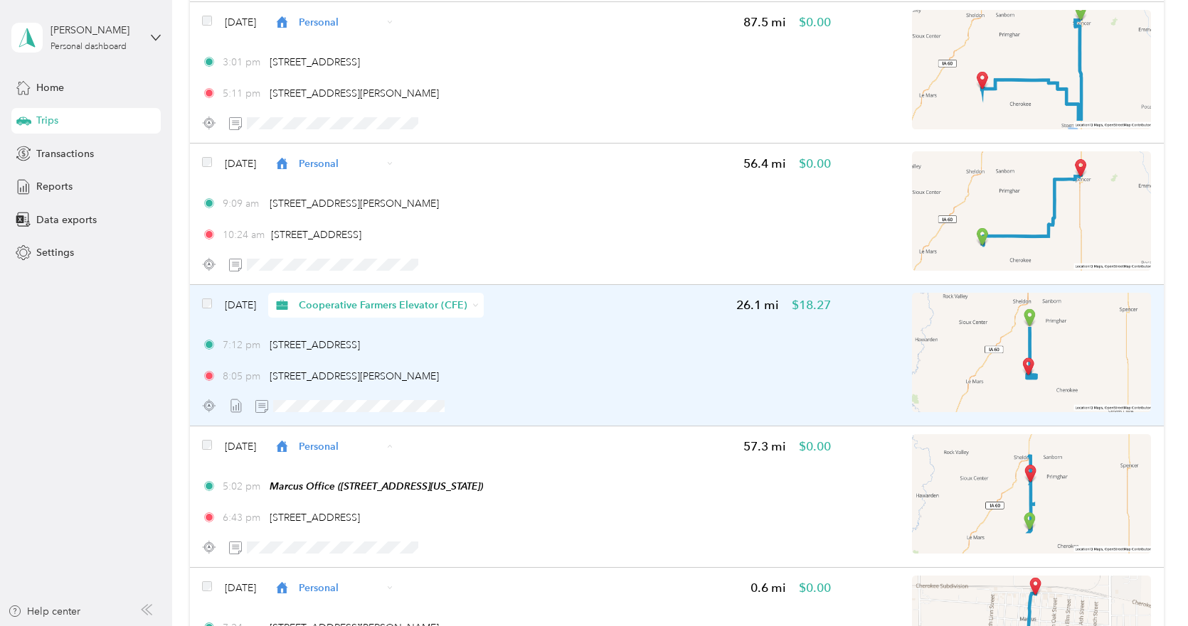
click at [391, 468] on span "Cooperative Farmers Elevator (CFE)" at bounding box center [411, 473] width 169 height 15
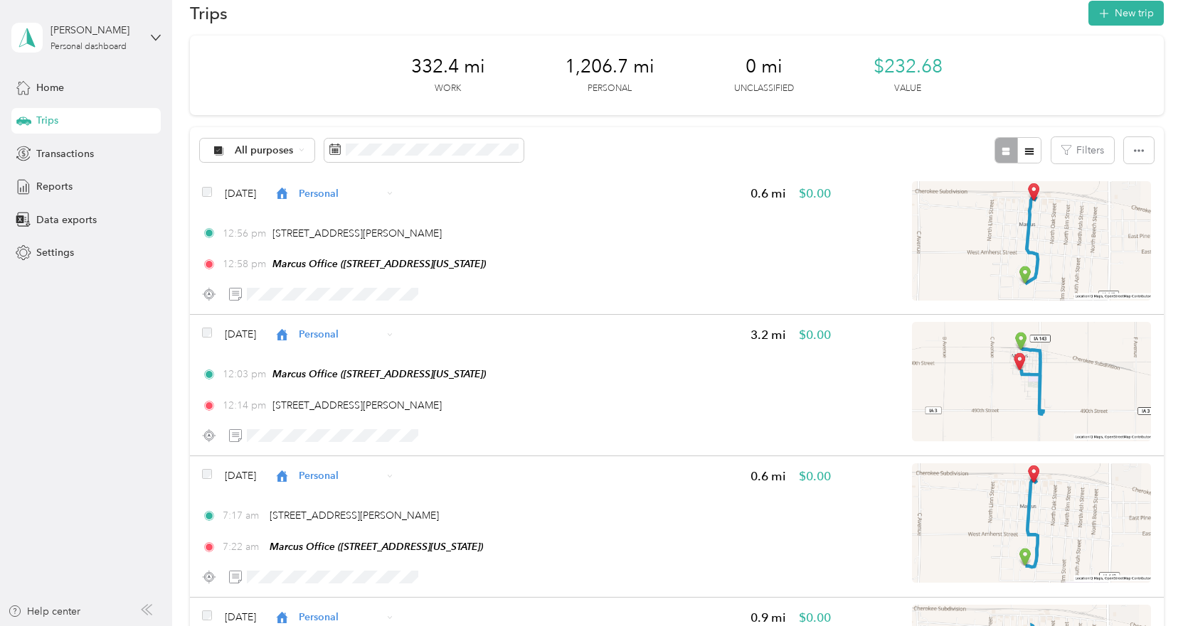
scroll to position [0, 0]
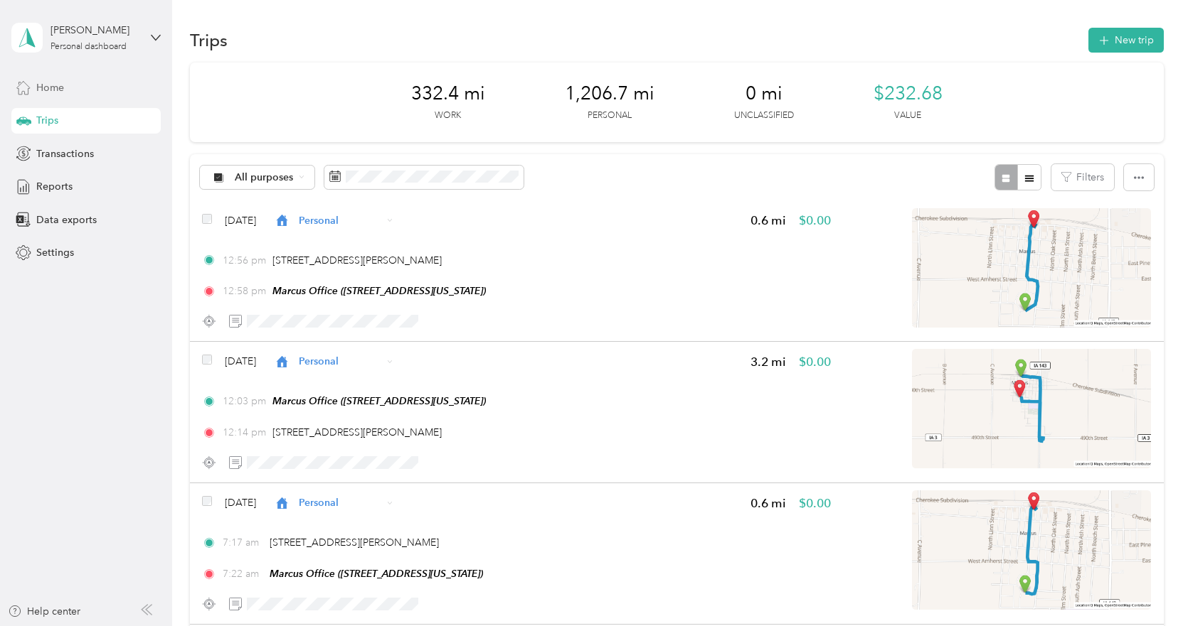
click at [61, 84] on span "Home" at bounding box center [50, 87] width 28 height 15
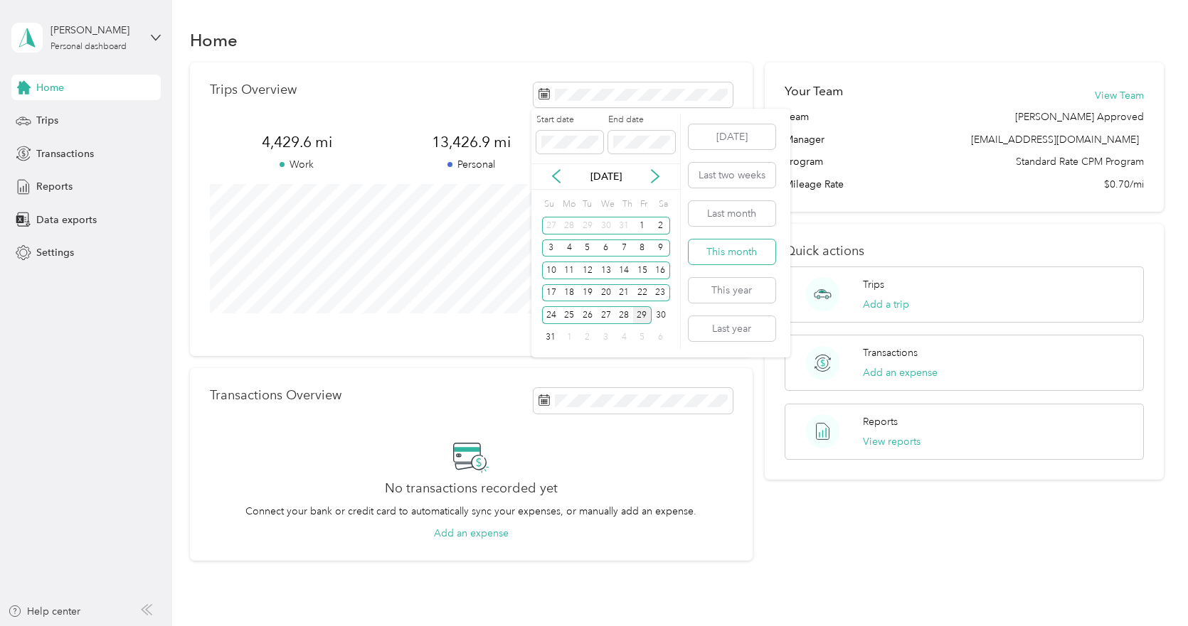
click at [720, 254] on button "This month" at bounding box center [731, 252] width 87 height 25
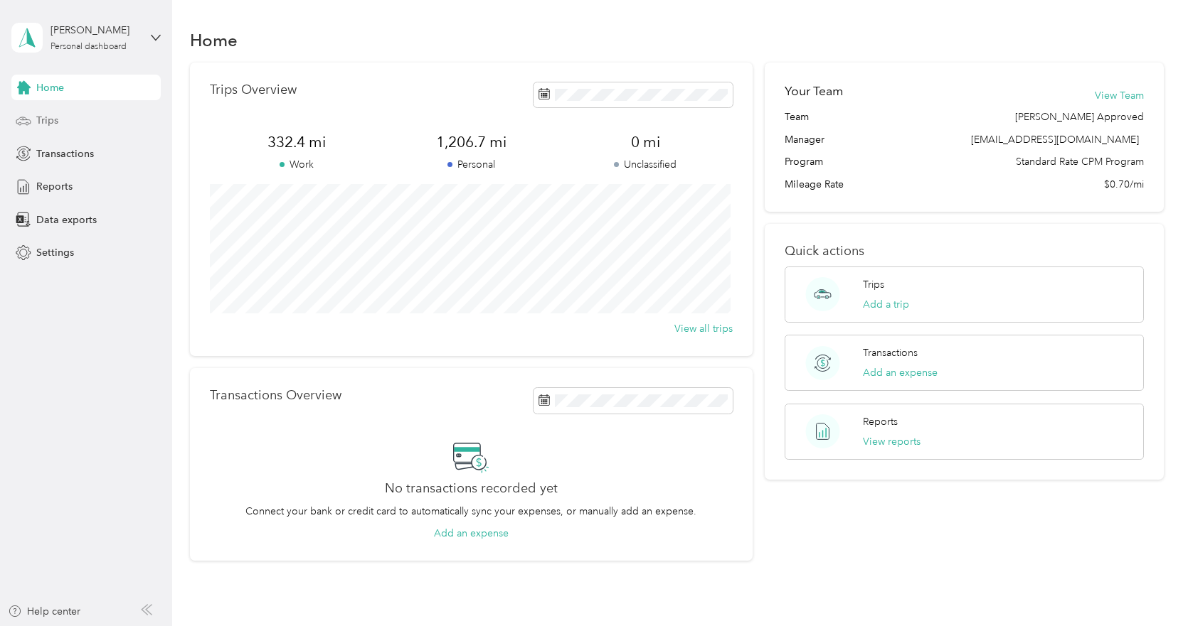
click at [48, 118] on span "Trips" at bounding box center [47, 120] width 22 height 15
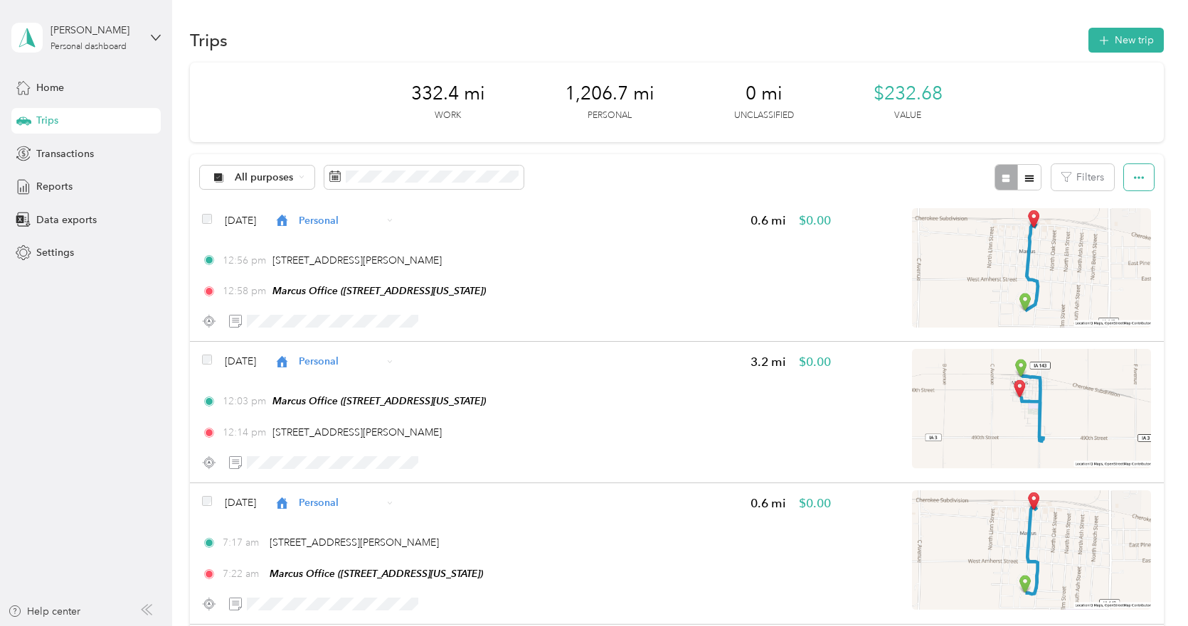
click at [1136, 178] on icon "button" at bounding box center [1138, 178] width 10 height 10
click at [641, 178] on div "All purposes Filters" at bounding box center [676, 177] width 973 height 46
click at [49, 156] on span "Transactions" at bounding box center [65, 153] width 58 height 15
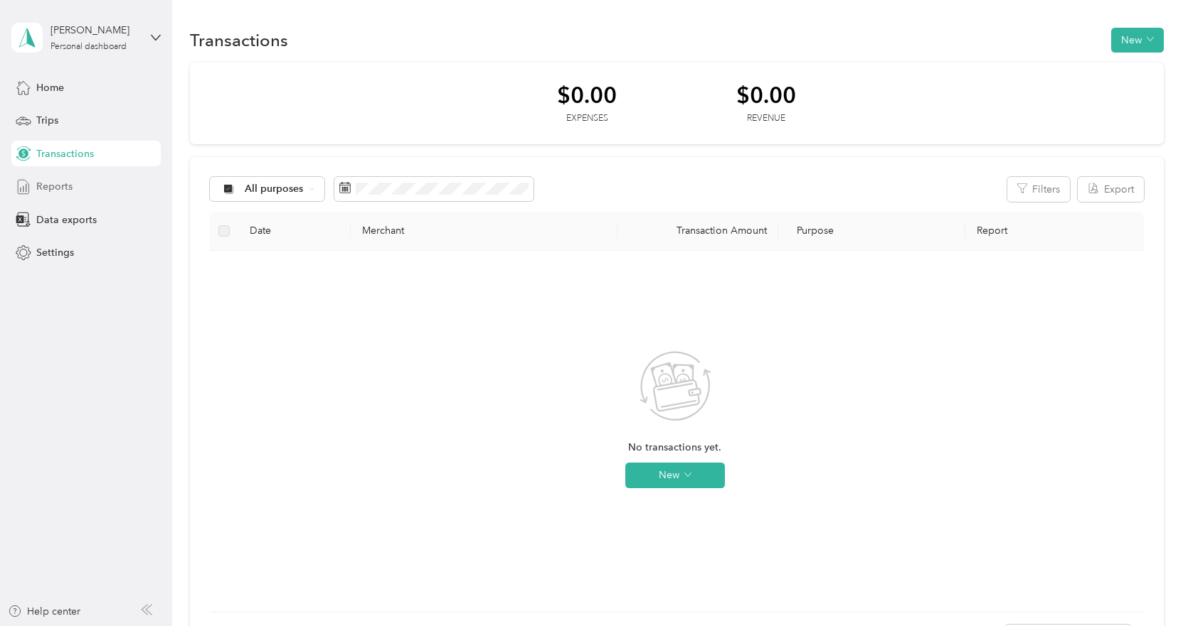
click at [41, 188] on span "Reports" at bounding box center [54, 186] width 36 height 15
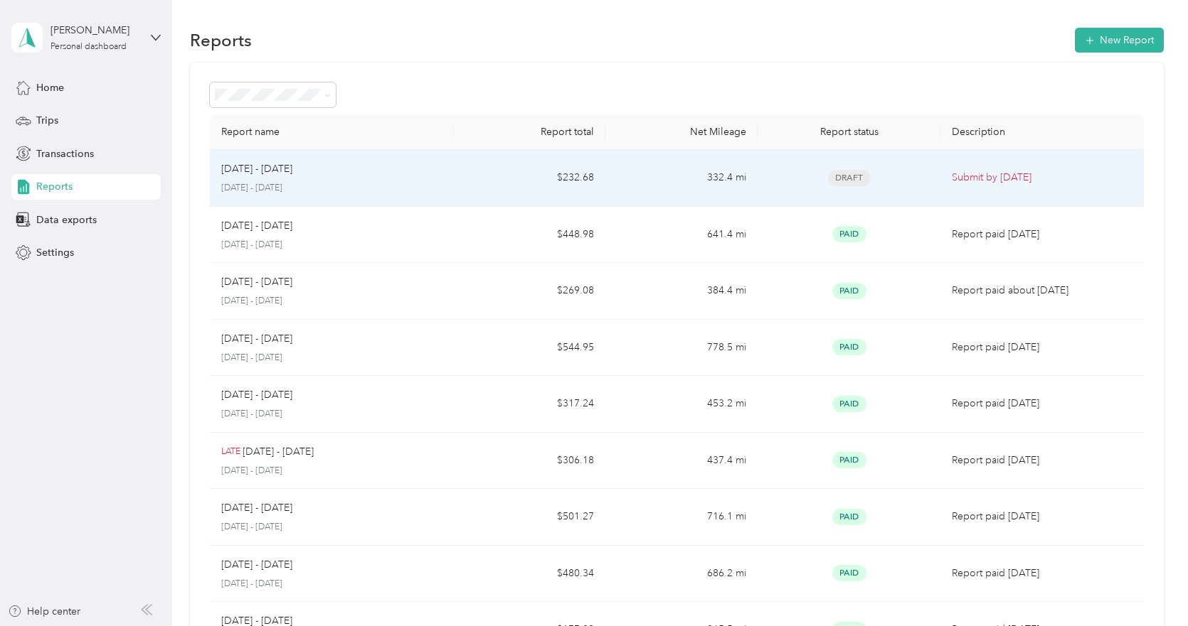
click at [975, 174] on p "Submit by [DATE]" at bounding box center [1041, 178] width 180 height 16
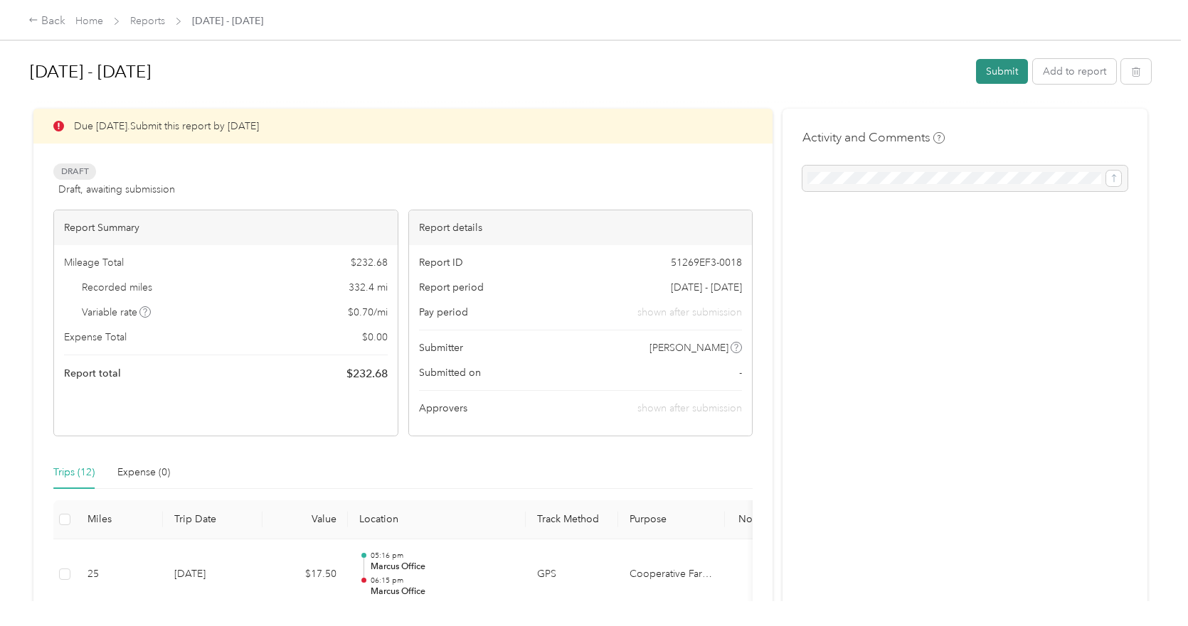
click at [985, 64] on button "Submit" at bounding box center [1002, 71] width 52 height 25
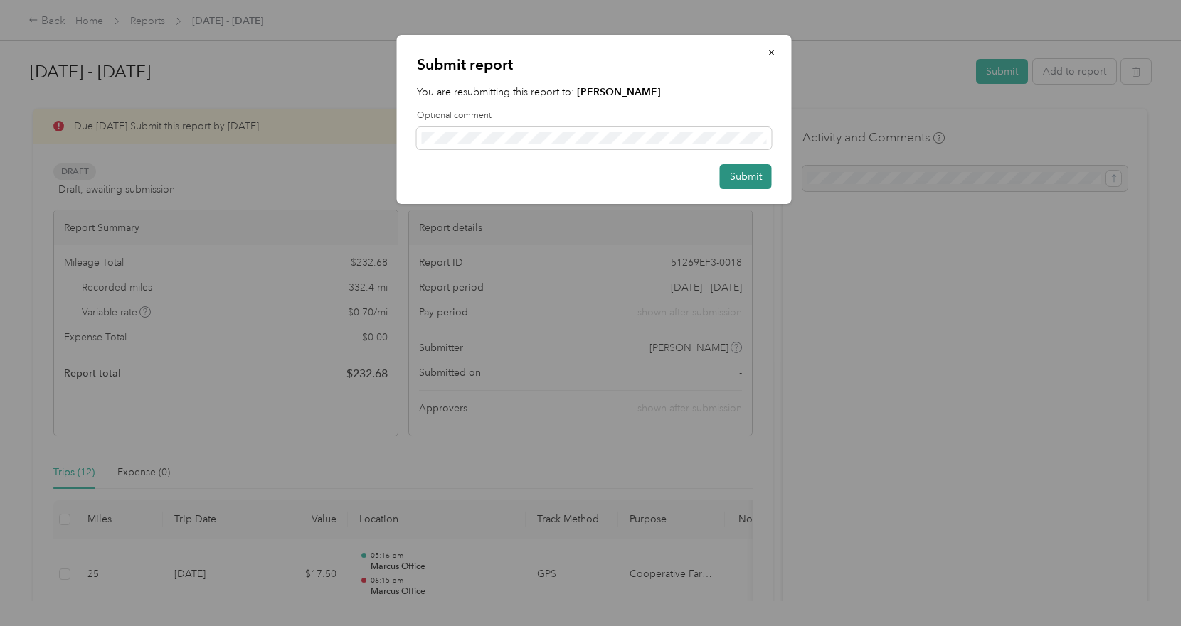
click at [755, 177] on button "Submit" at bounding box center [746, 176] width 52 height 25
